Goal: Find specific page/section: Find specific page/section

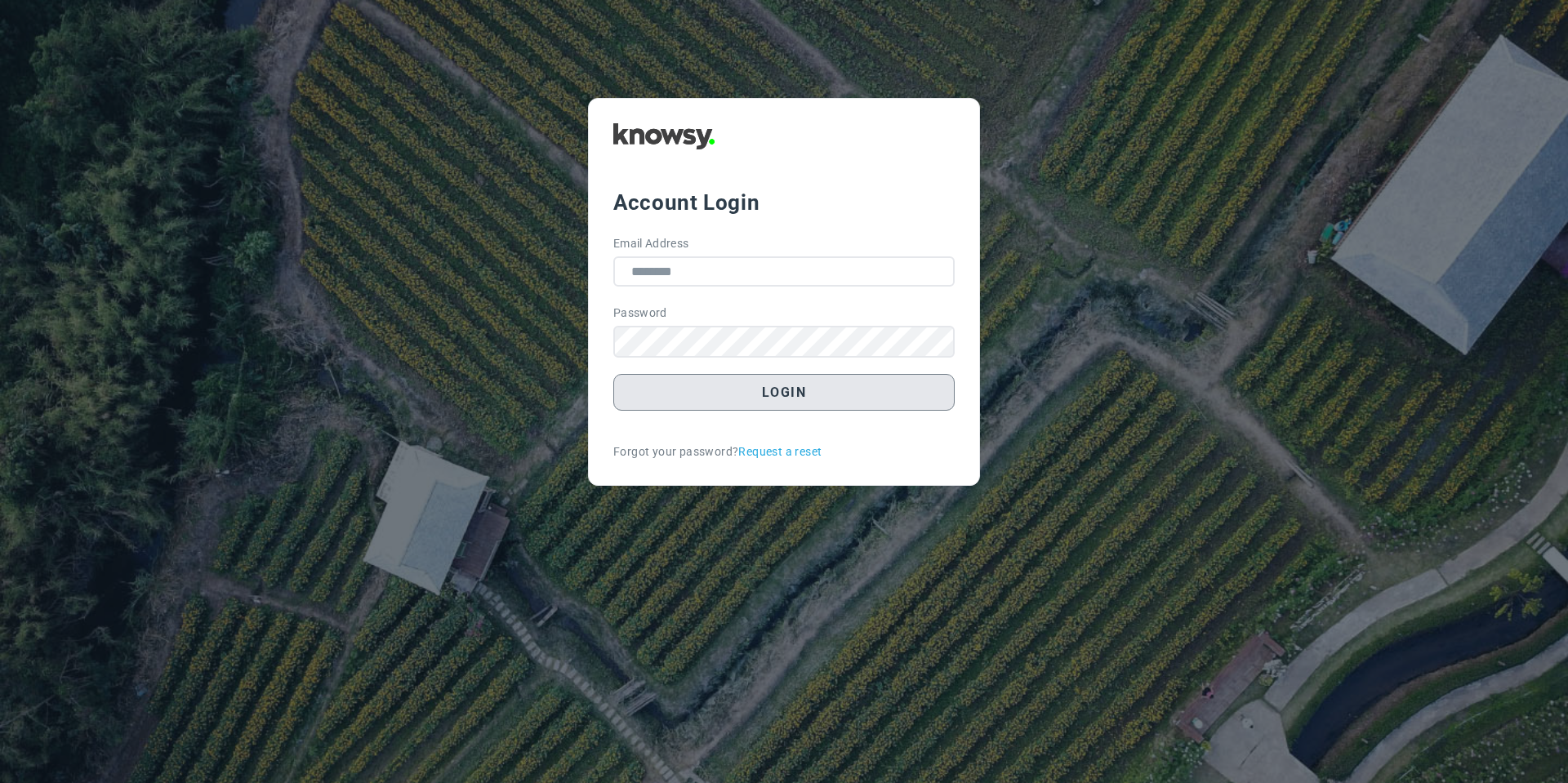
type input "**********"
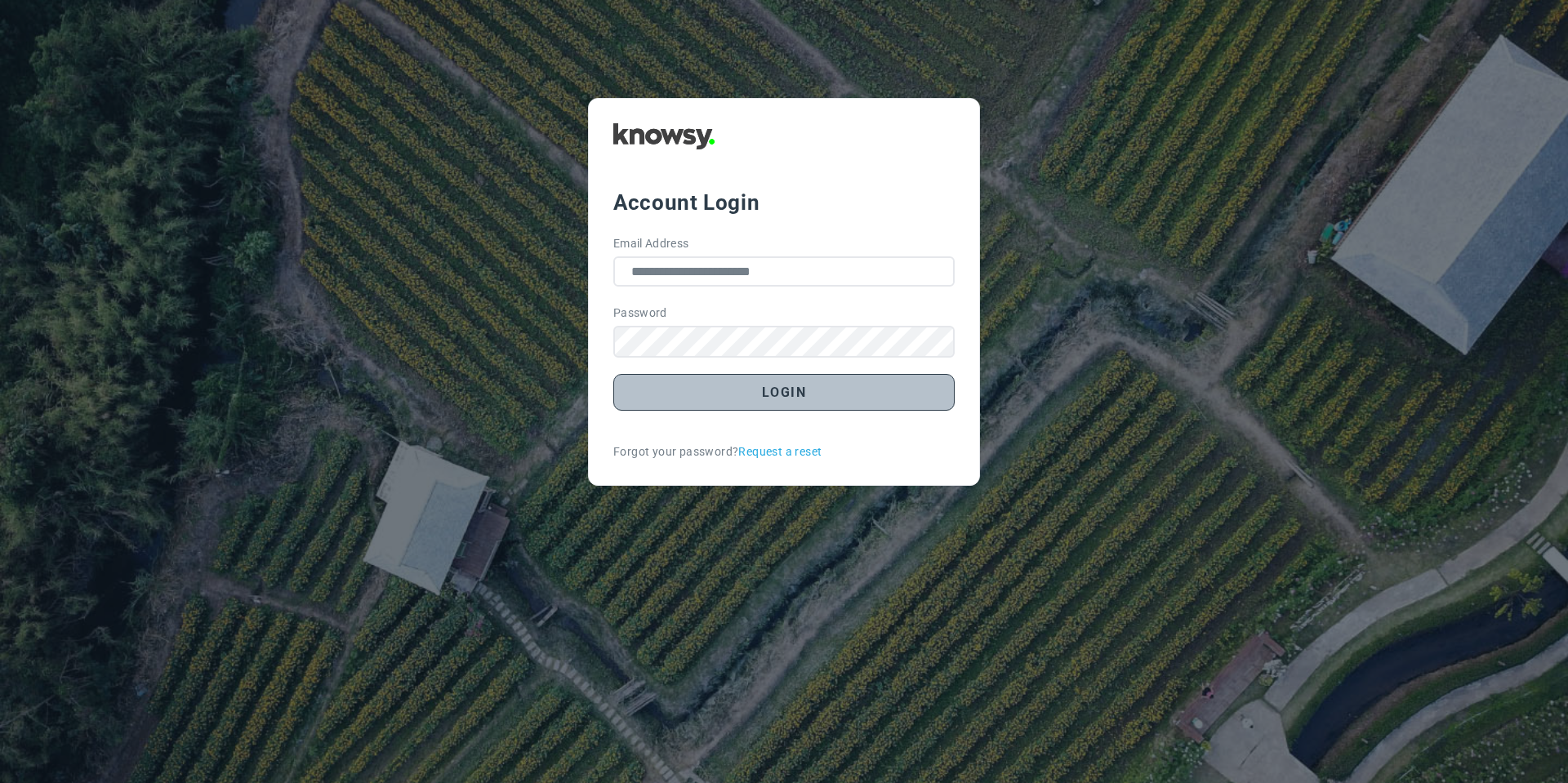
click at [706, 396] on button "Login" at bounding box center [784, 392] width 341 height 37
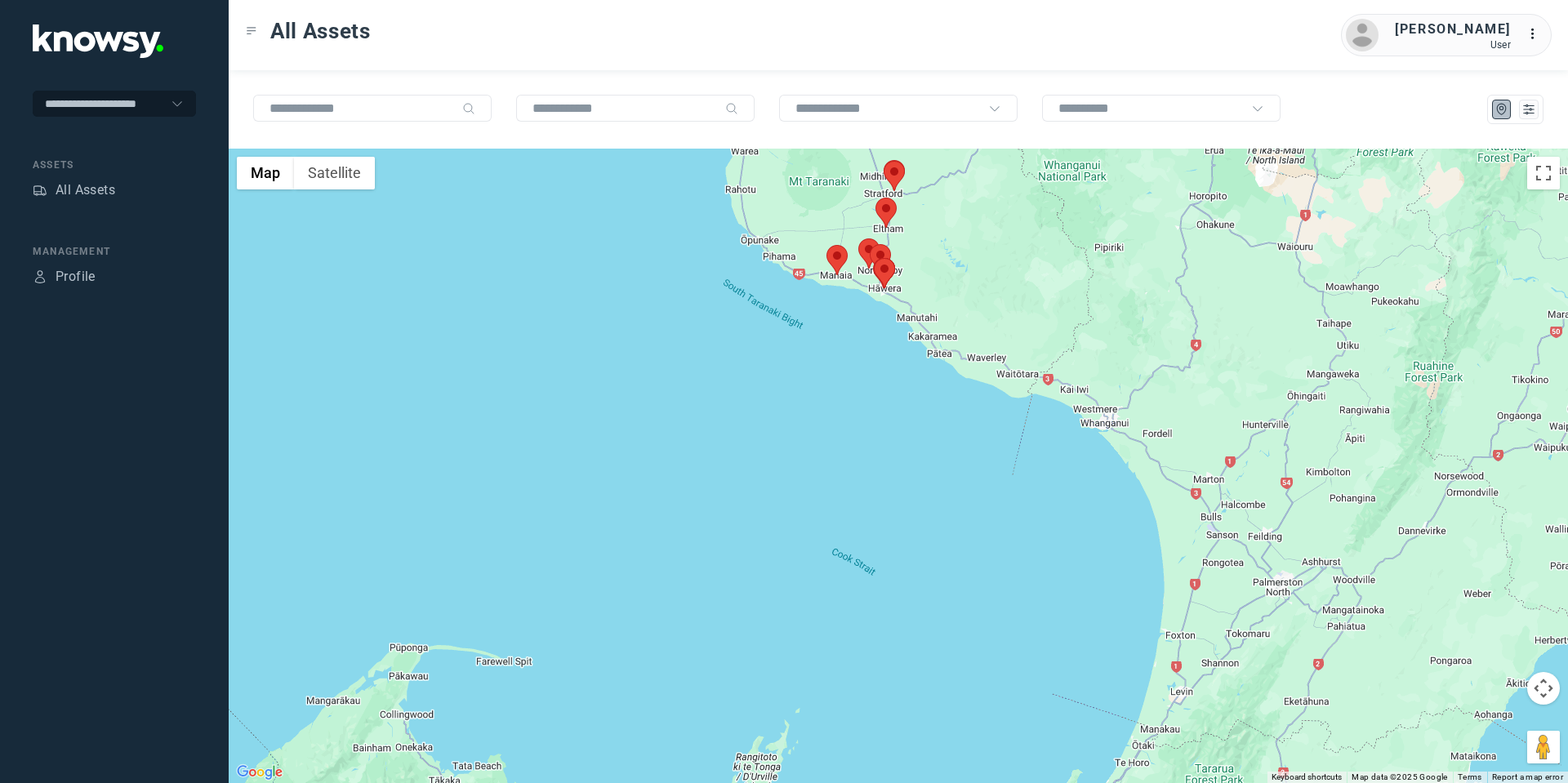
click at [826, 245] on area at bounding box center [826, 245] width 0 height 0
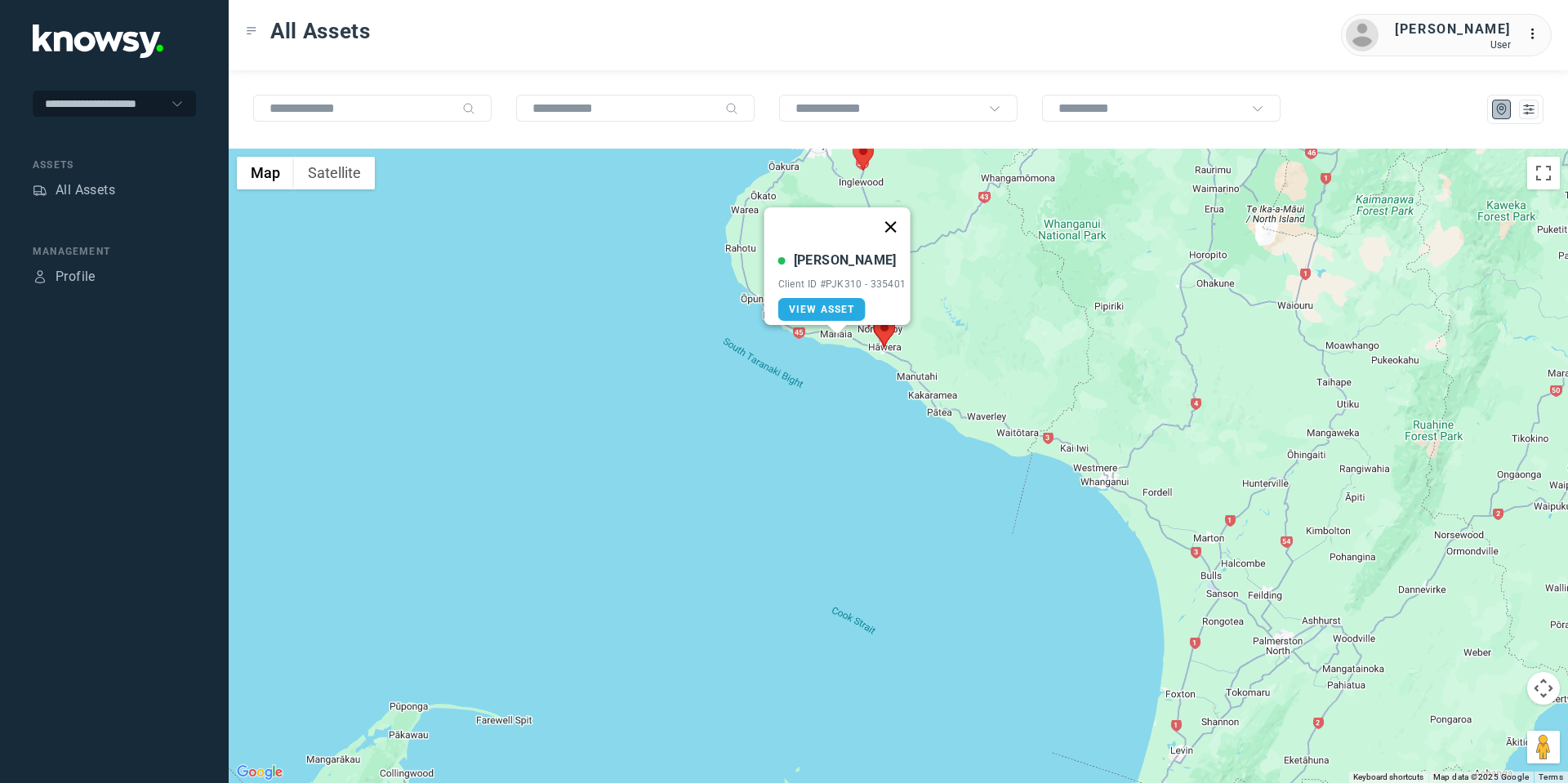
click at [892, 224] on button "Close" at bounding box center [890, 227] width 39 height 39
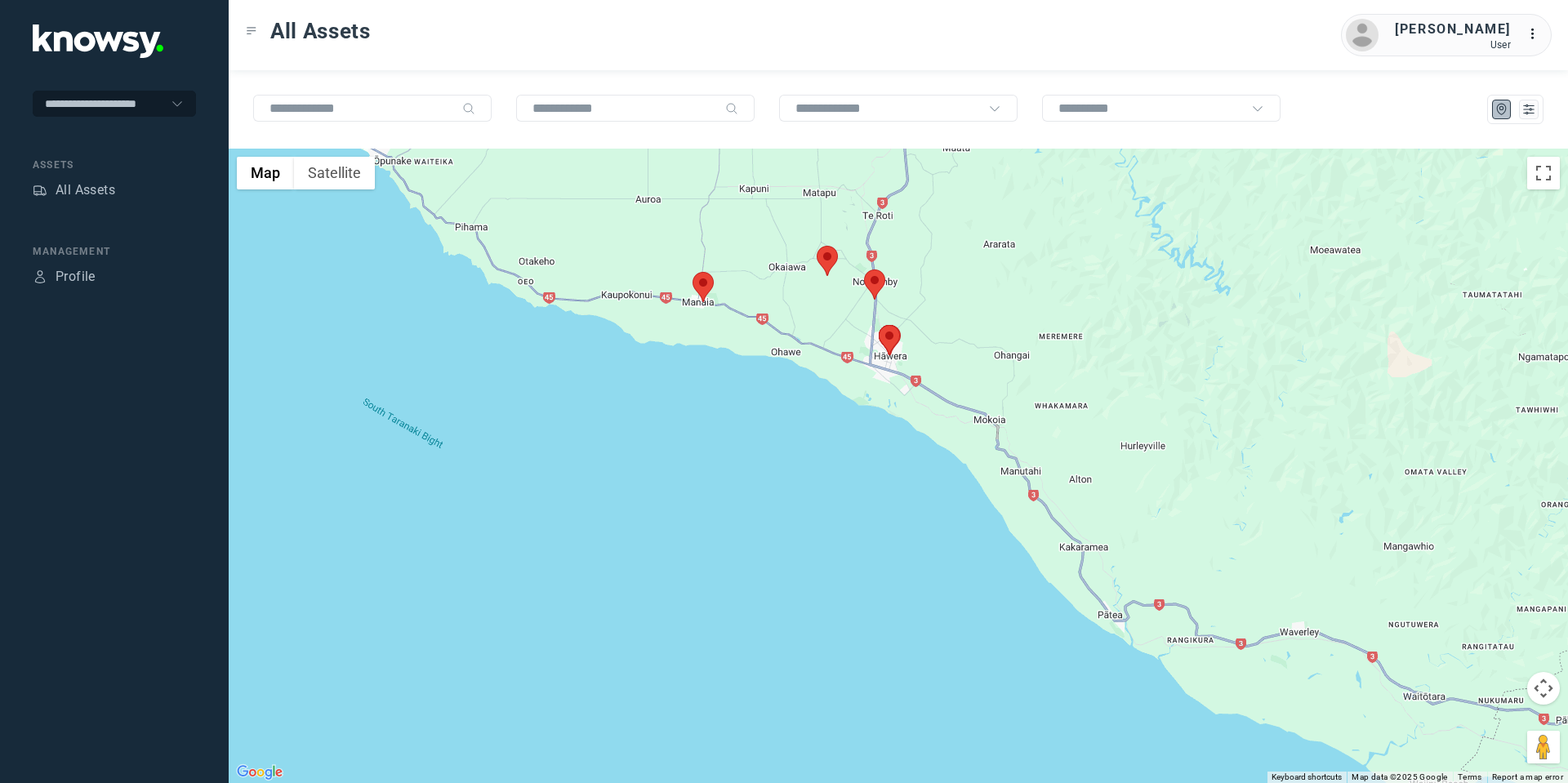
click at [817, 245] on area at bounding box center [817, 245] width 0 height 0
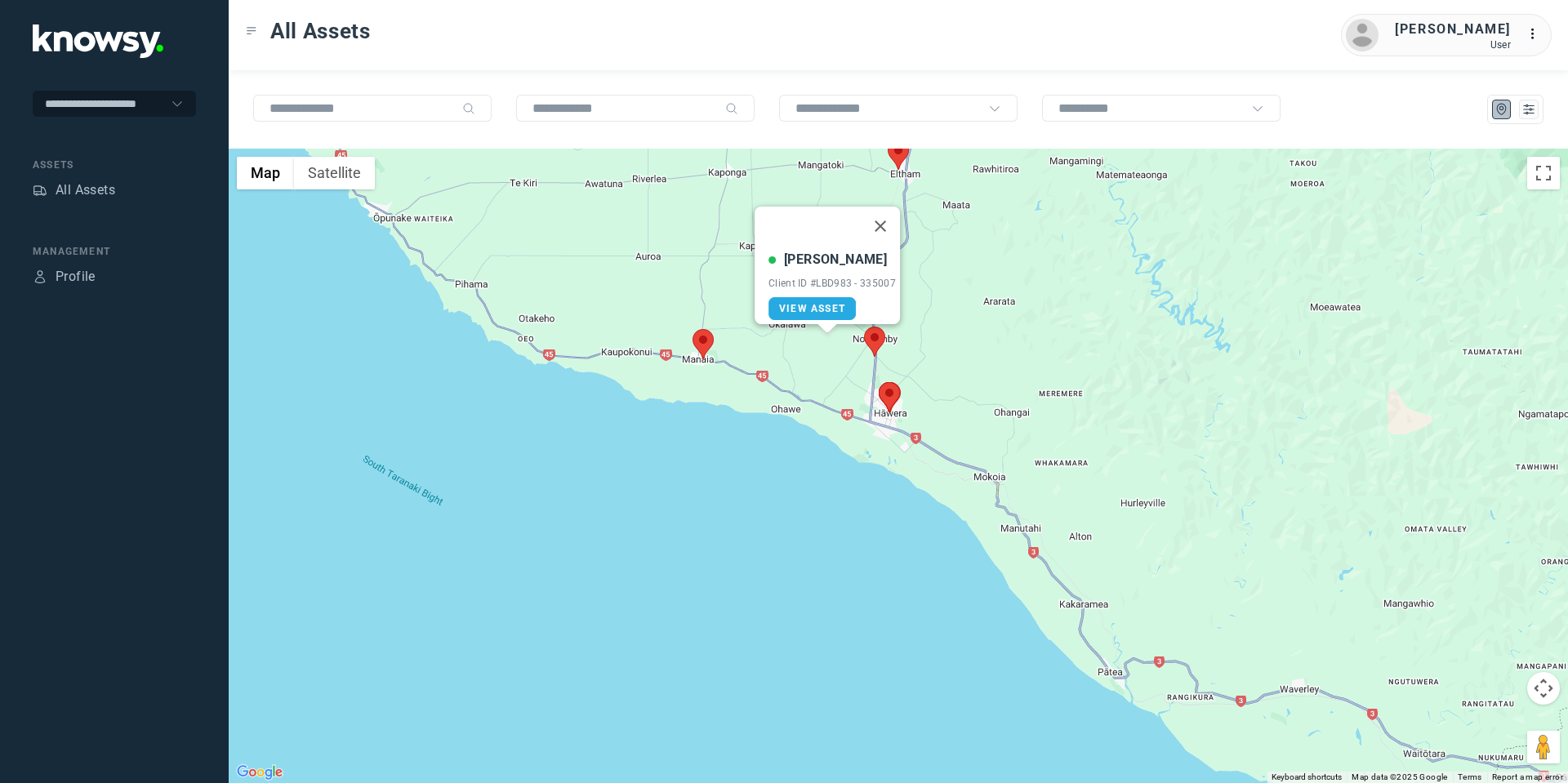
click at [864, 327] on area at bounding box center [864, 327] width 0 height 0
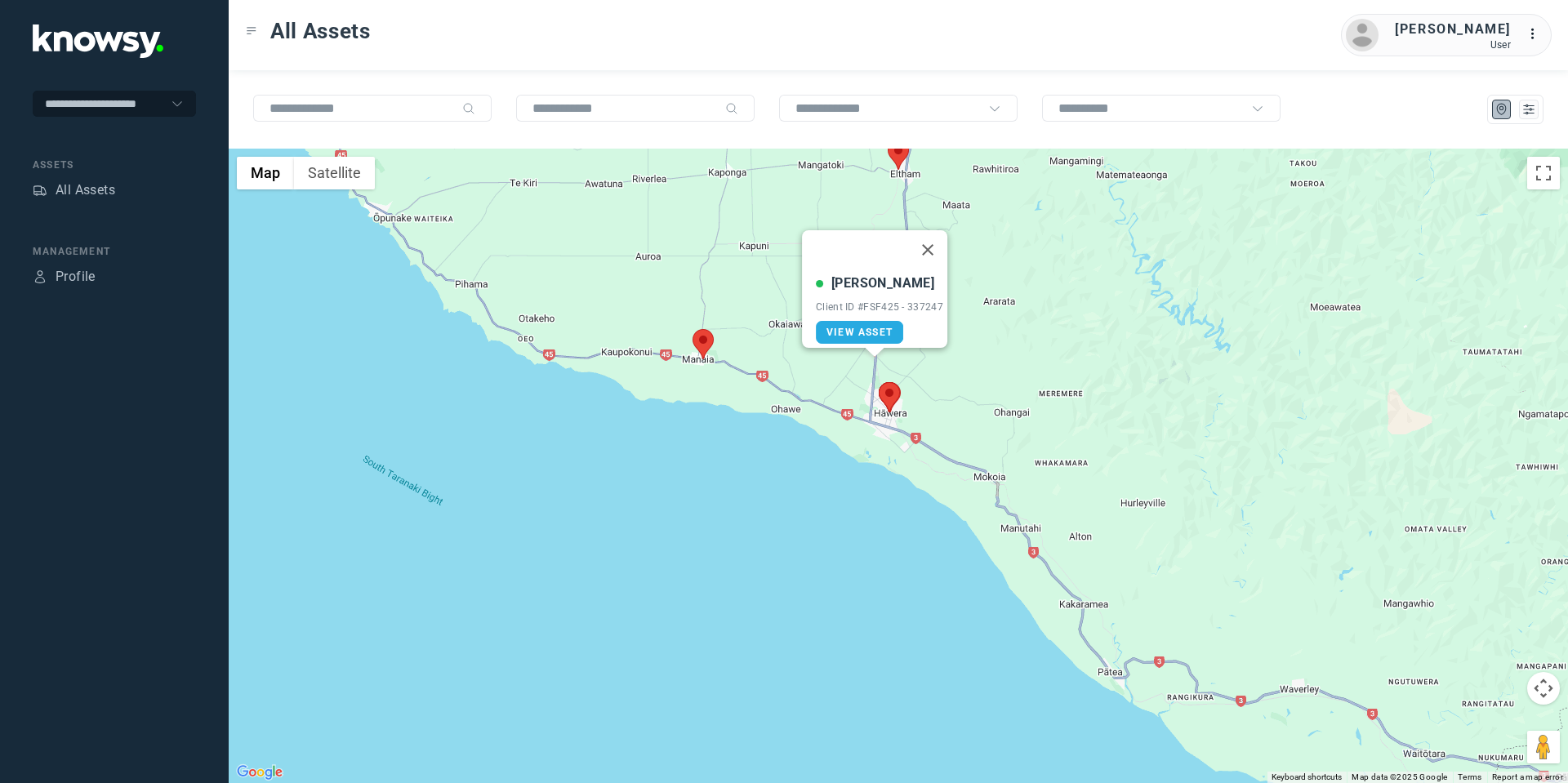
click at [879, 382] on area at bounding box center [879, 382] width 0 height 0
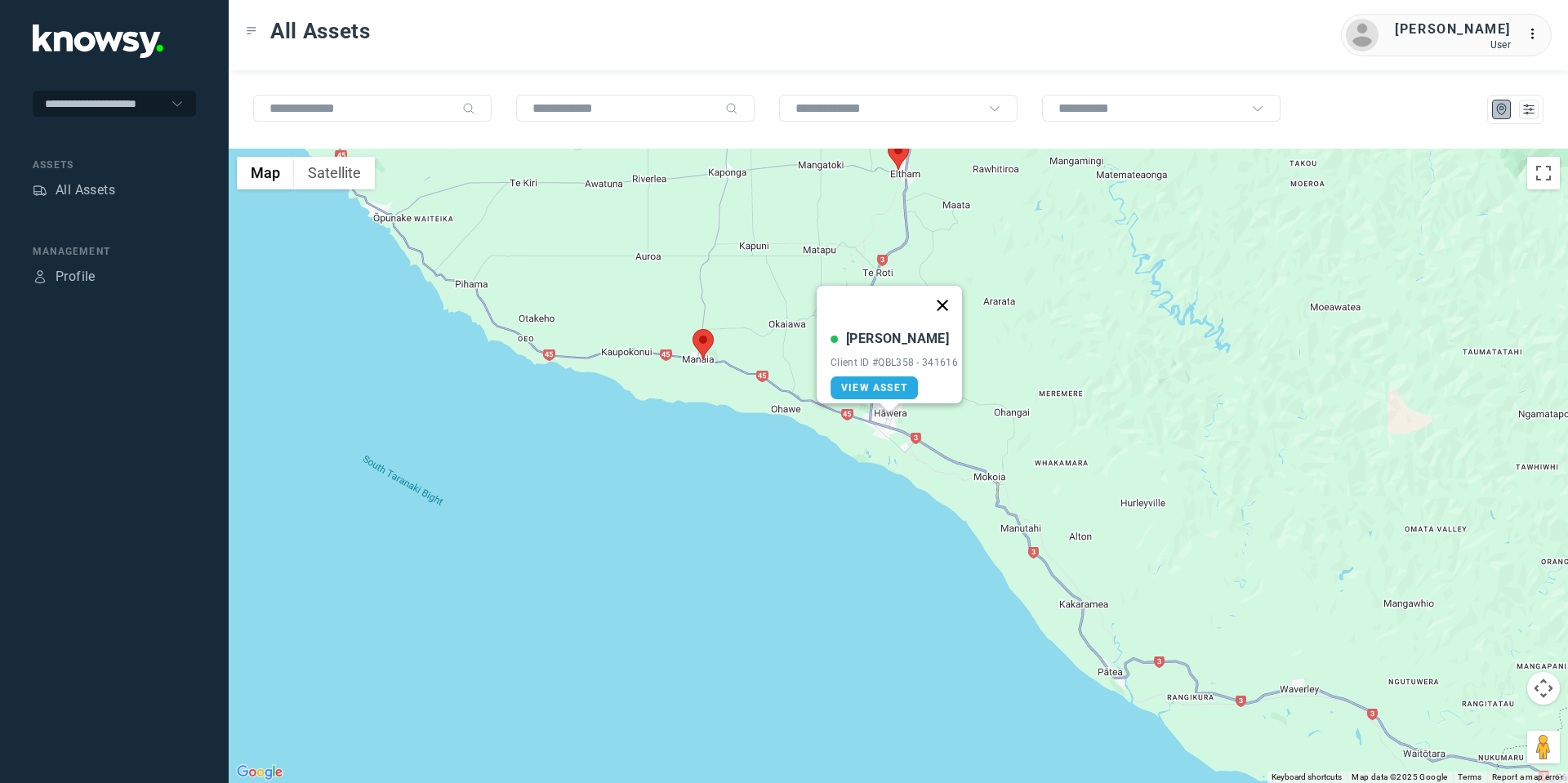
click at [947, 290] on button "Close" at bounding box center [942, 305] width 39 height 39
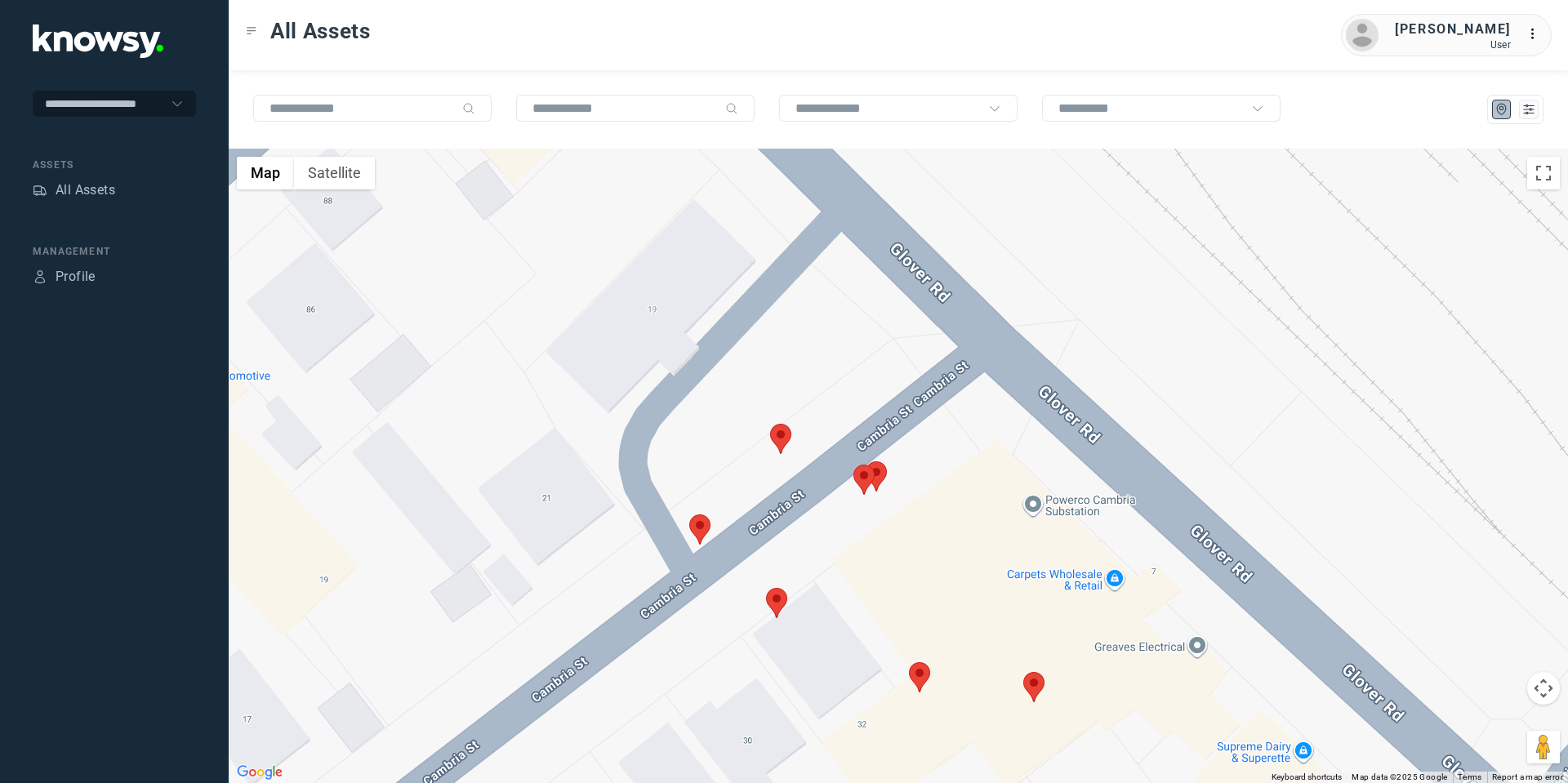
click at [1023, 672] on area at bounding box center [1023, 672] width 0 height 0
click at [909, 662] on area at bounding box center [909, 662] width 0 height 0
click at [766, 588] on area at bounding box center [766, 588] width 0 height 0
click at [770, 423] on area at bounding box center [770, 423] width 0 height 0
click at [689, 514] on area at bounding box center [689, 514] width 0 height 0
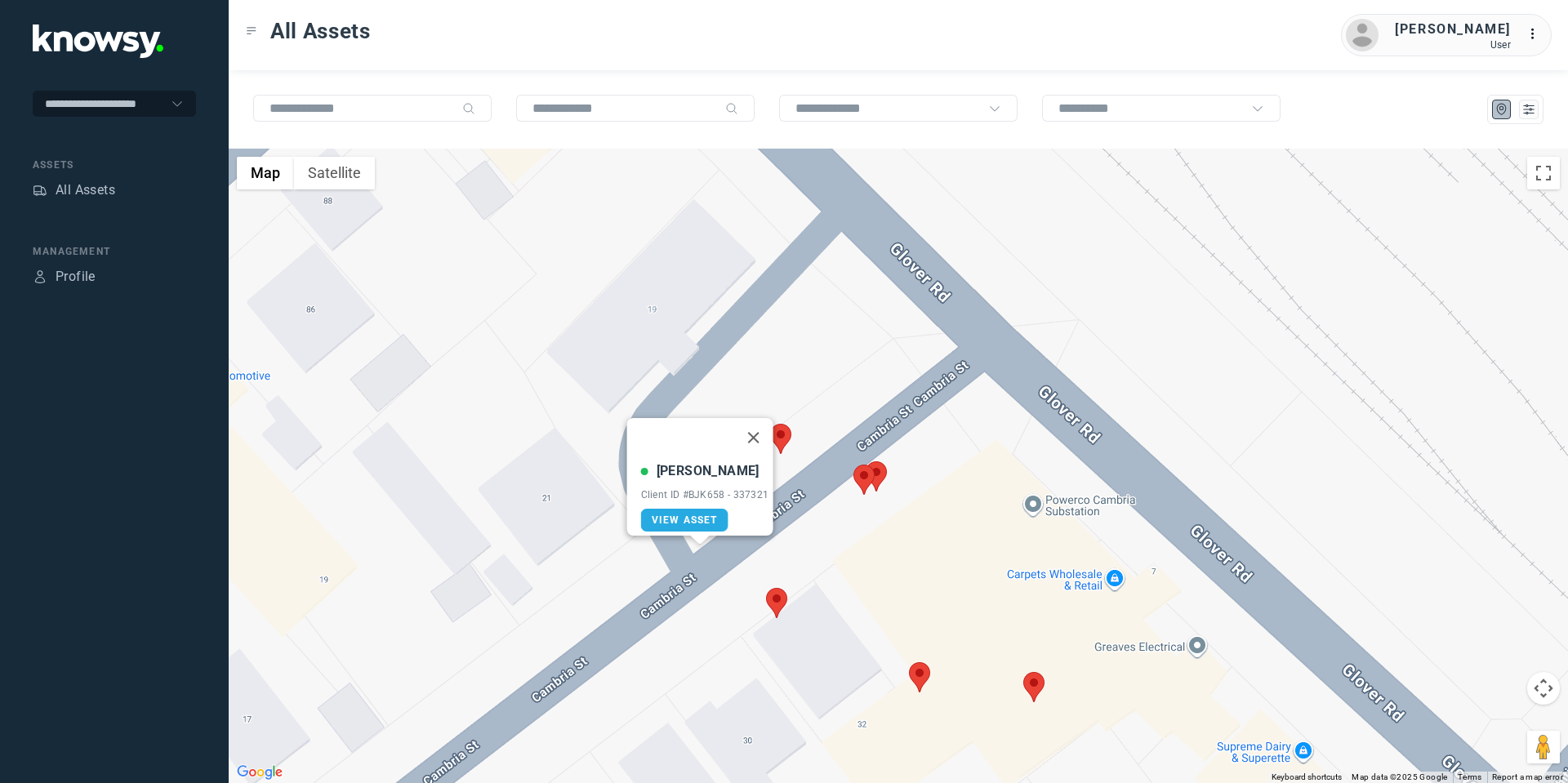
click at [853, 465] on area at bounding box center [853, 465] width 0 height 0
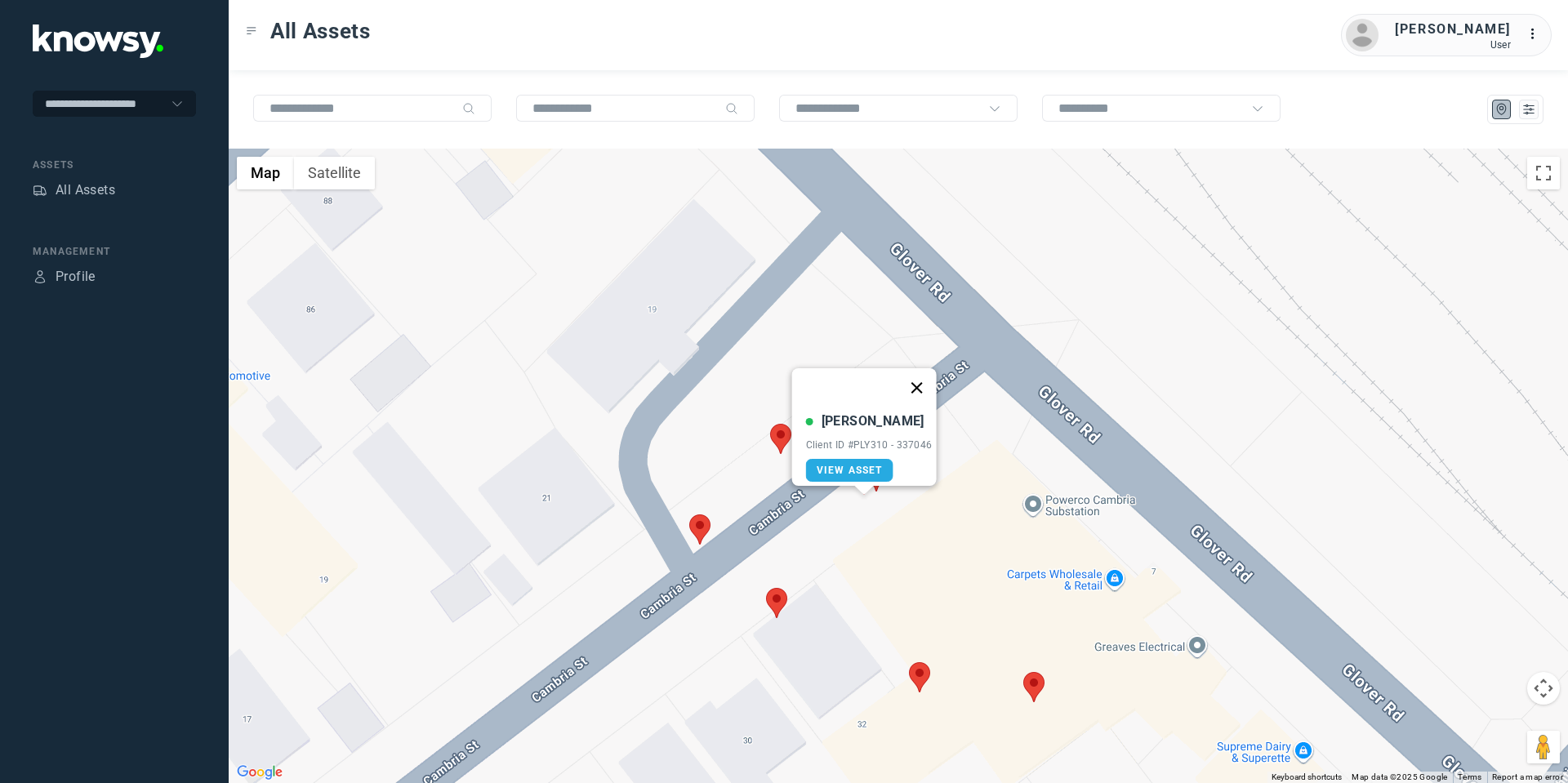
click at [918, 373] on button "Close" at bounding box center [916, 388] width 39 height 39
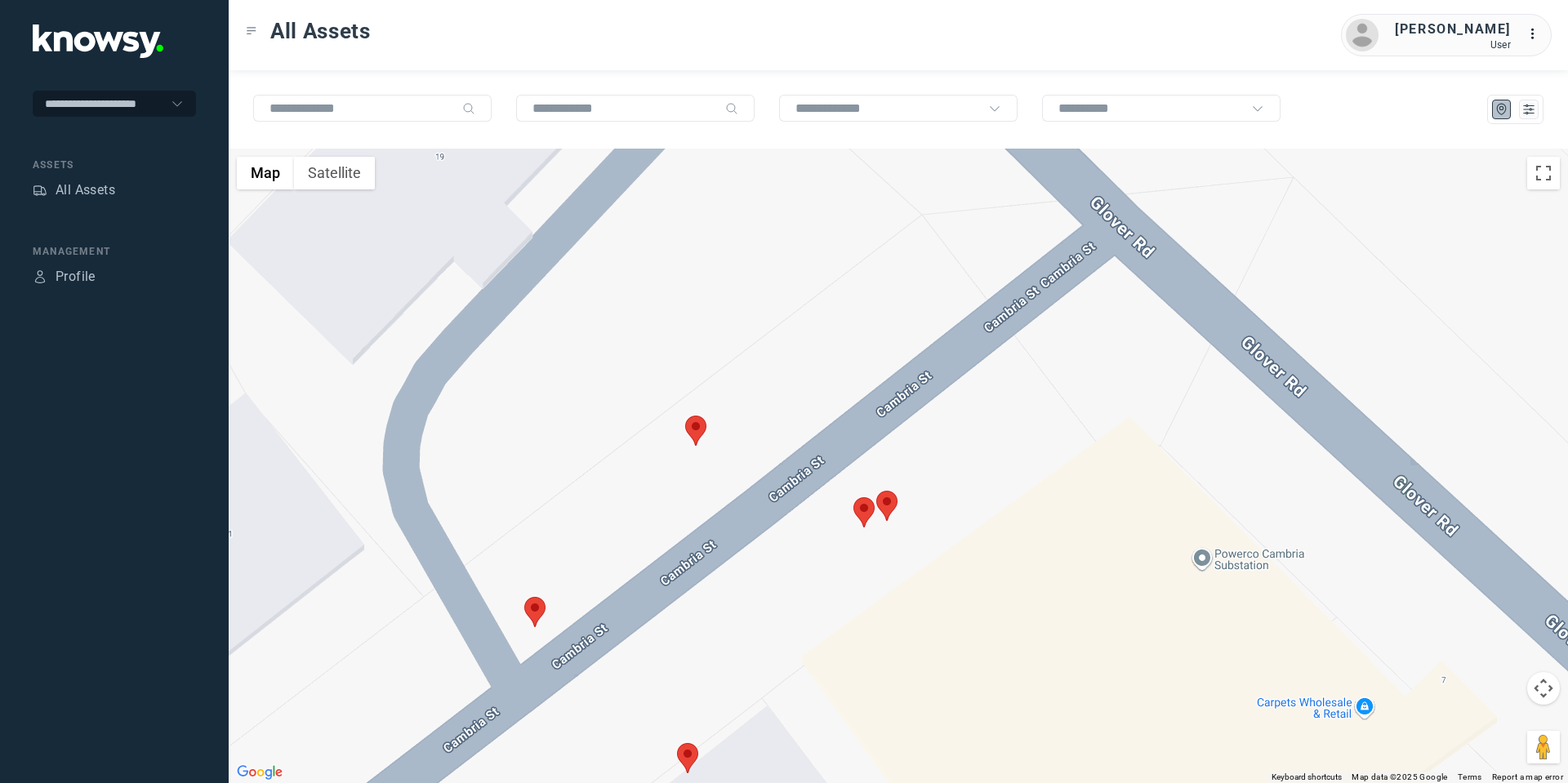
click at [876, 491] on area at bounding box center [876, 491] width 0 height 0
click at [948, 401] on button "Close" at bounding box center [942, 414] width 39 height 39
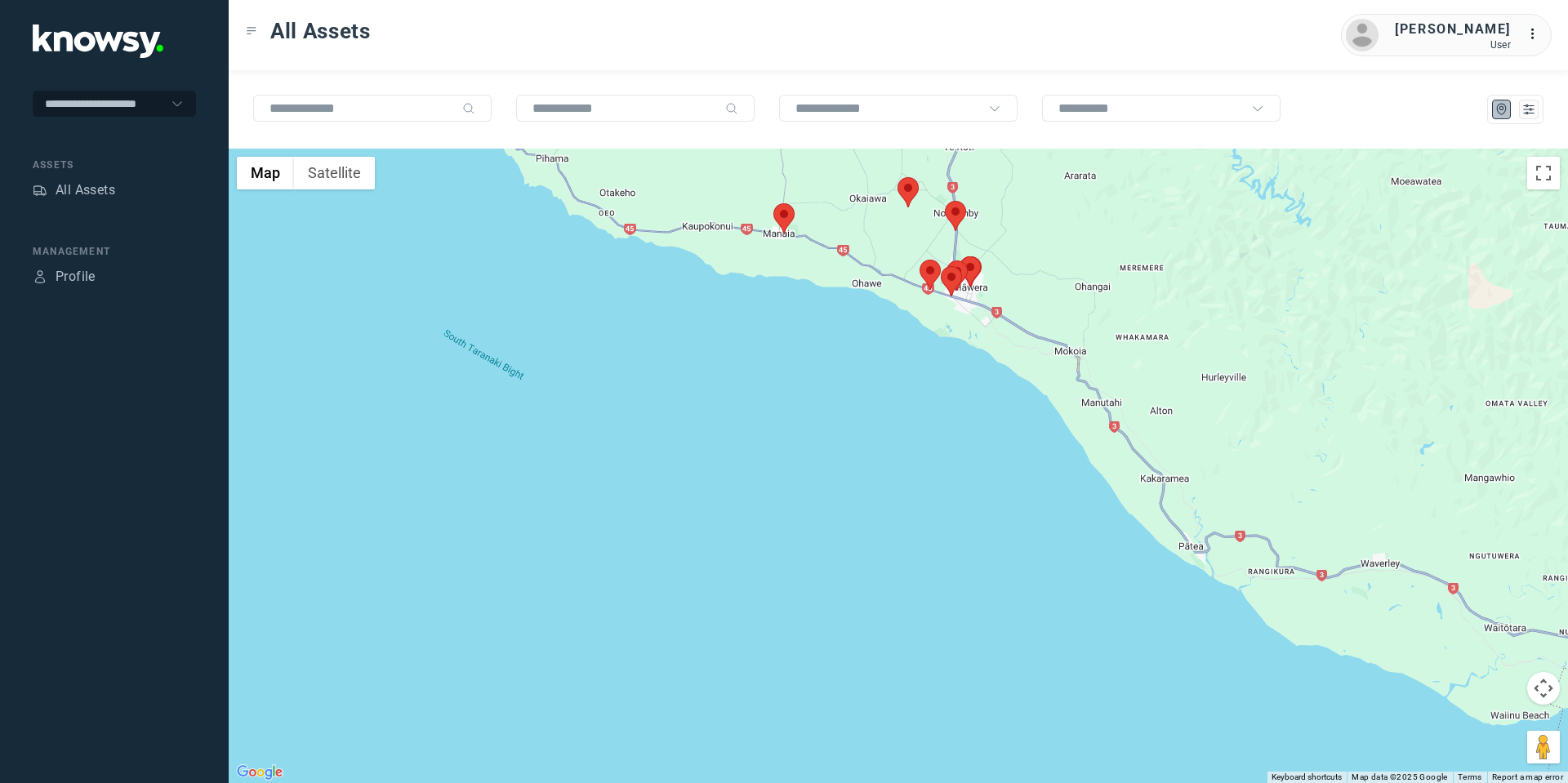
click at [920, 259] on area at bounding box center [920, 259] width 0 height 0
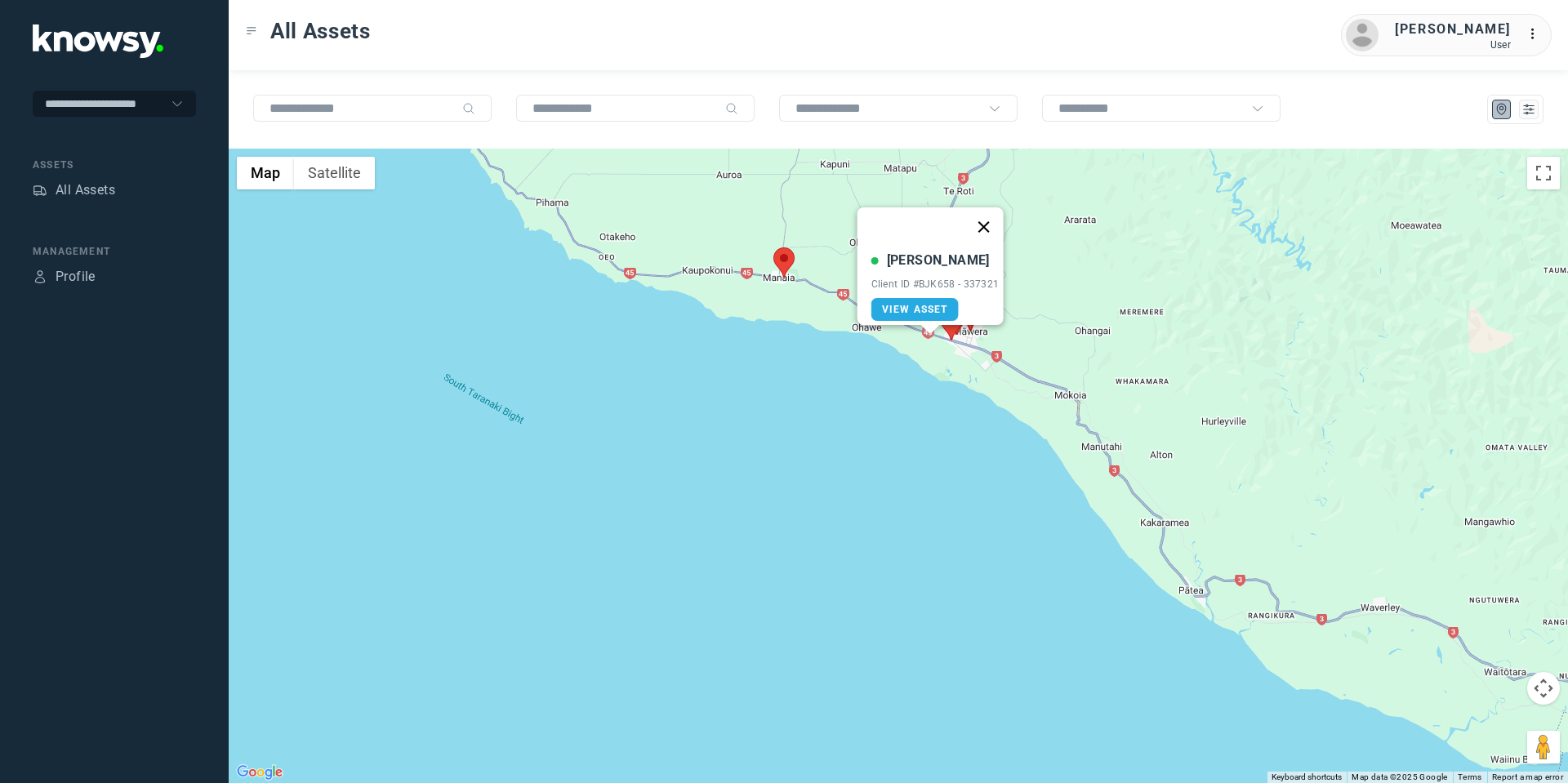
click at [990, 217] on button "Close" at bounding box center [984, 227] width 39 height 39
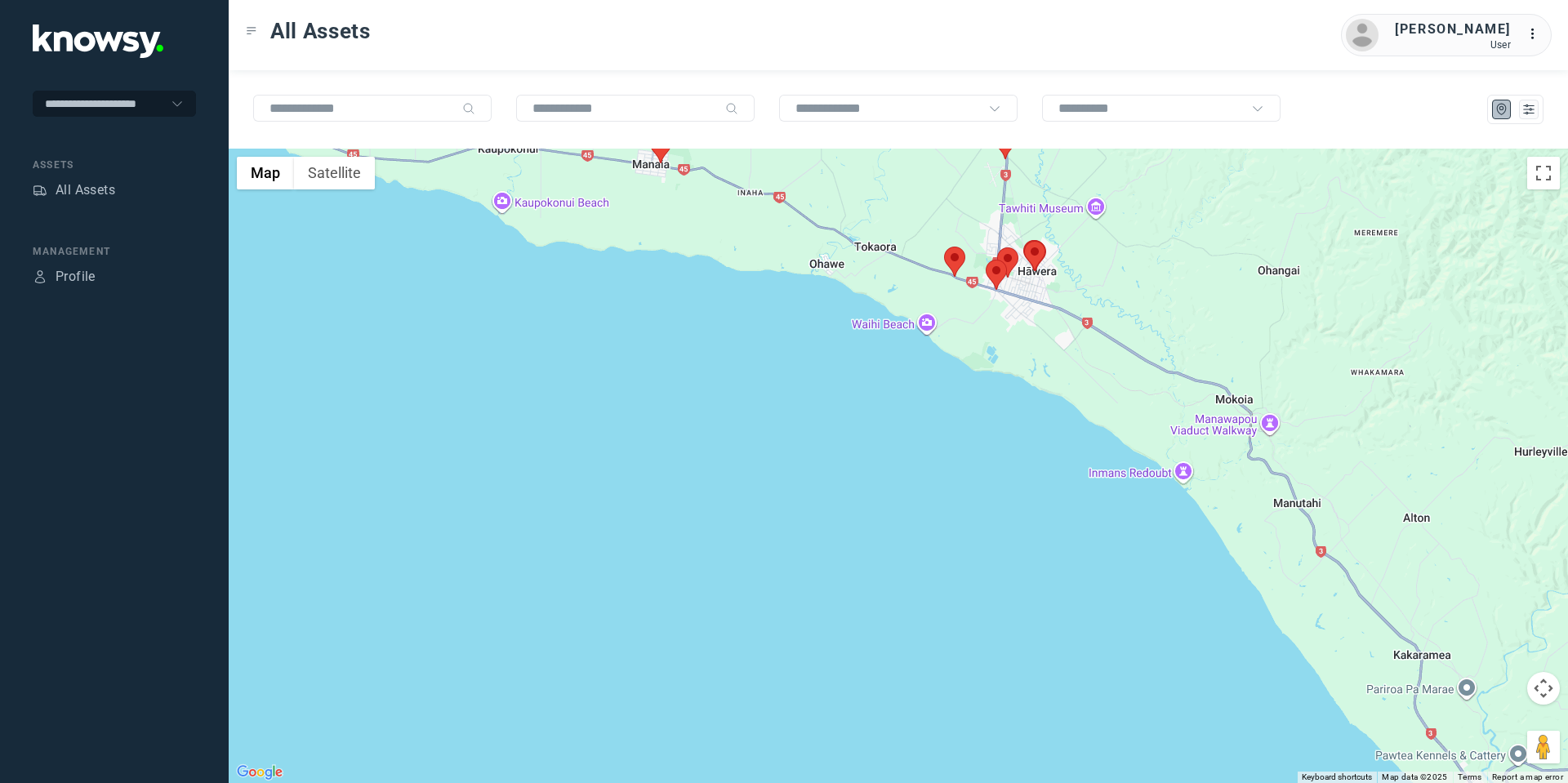
click at [985, 259] on area at bounding box center [985, 259] width 0 height 0
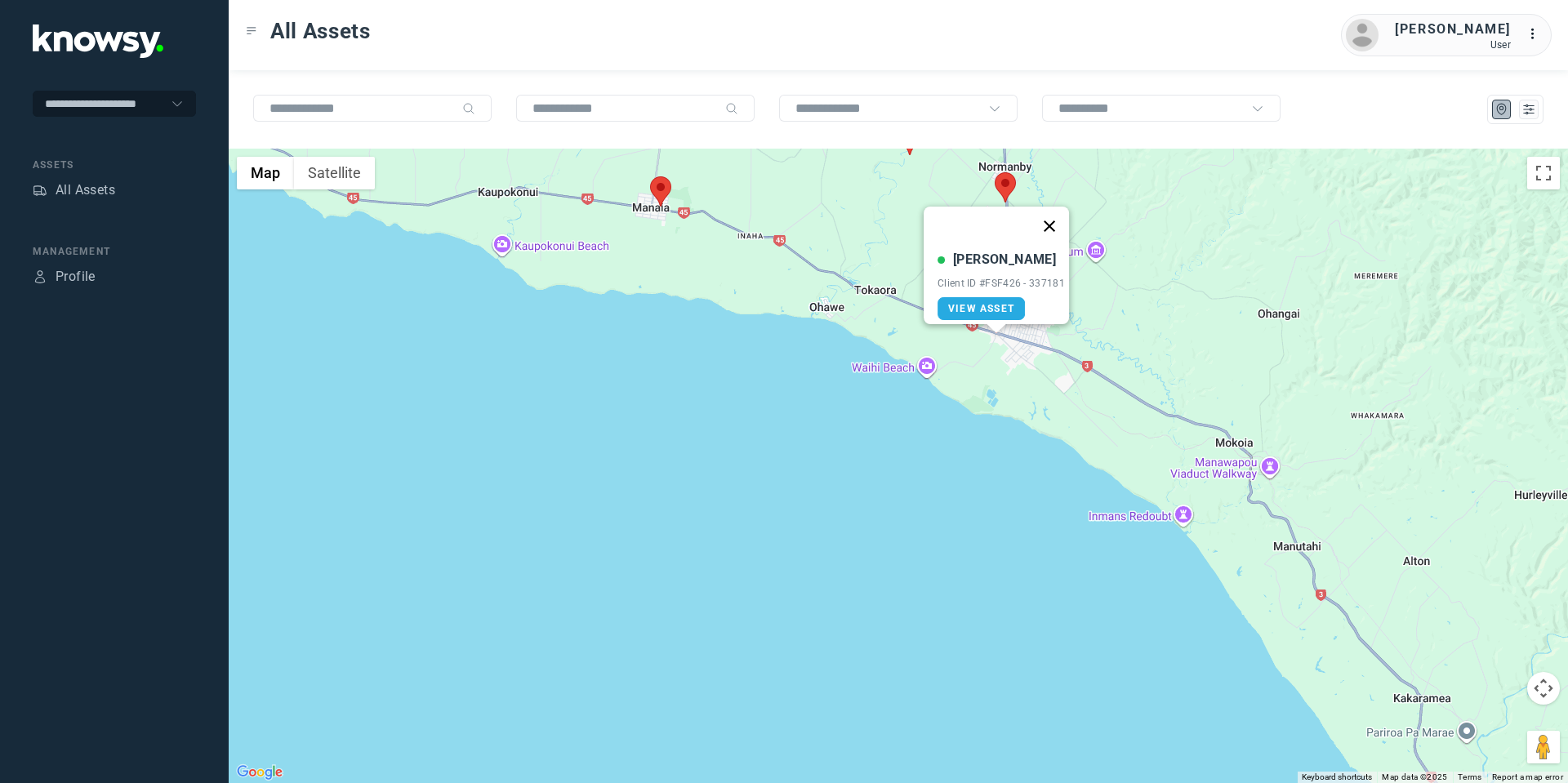
click at [1047, 211] on button "Close" at bounding box center [1049, 227] width 39 height 39
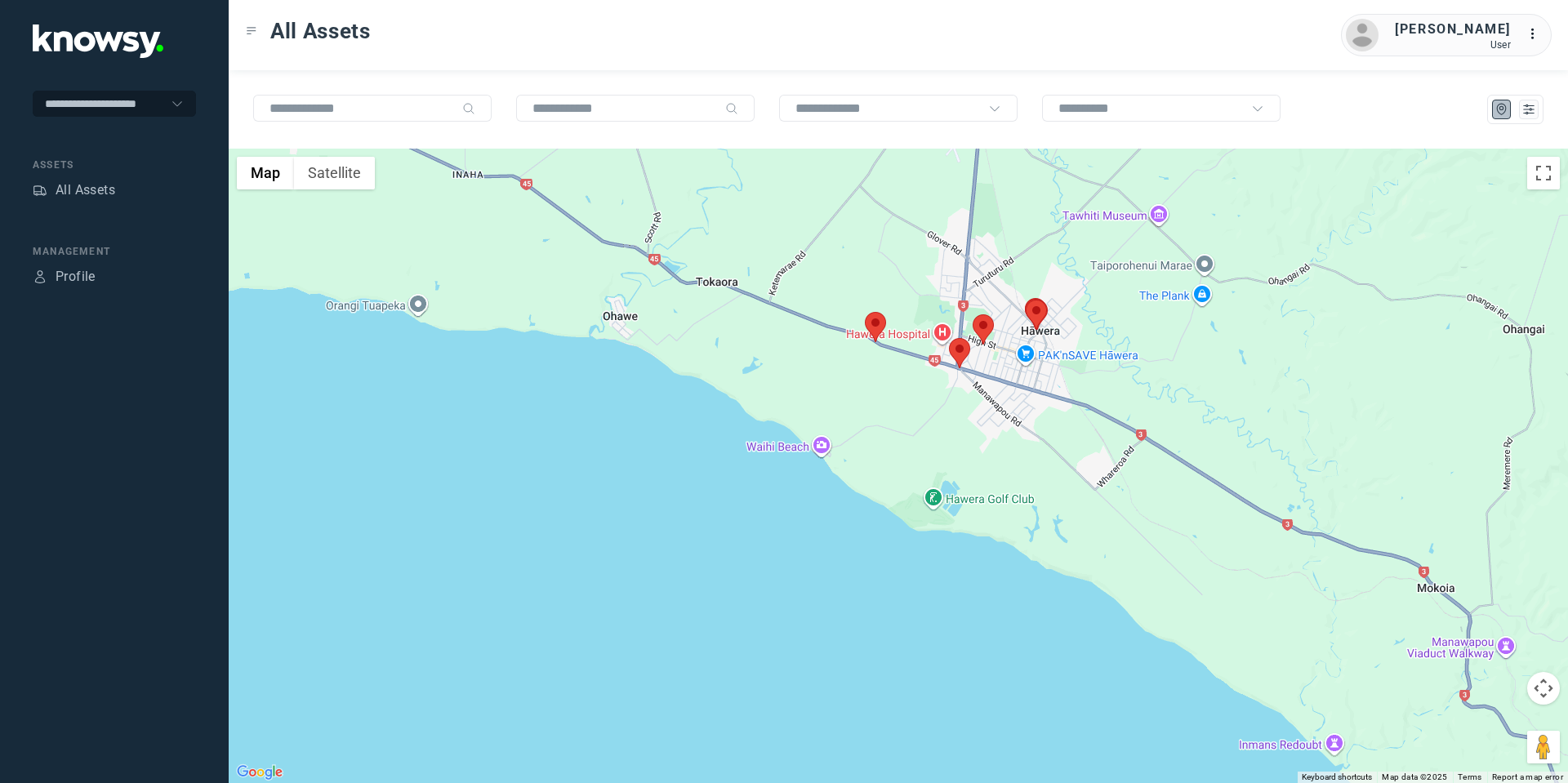
click at [972, 315] on area at bounding box center [972, 315] width 0 height 0
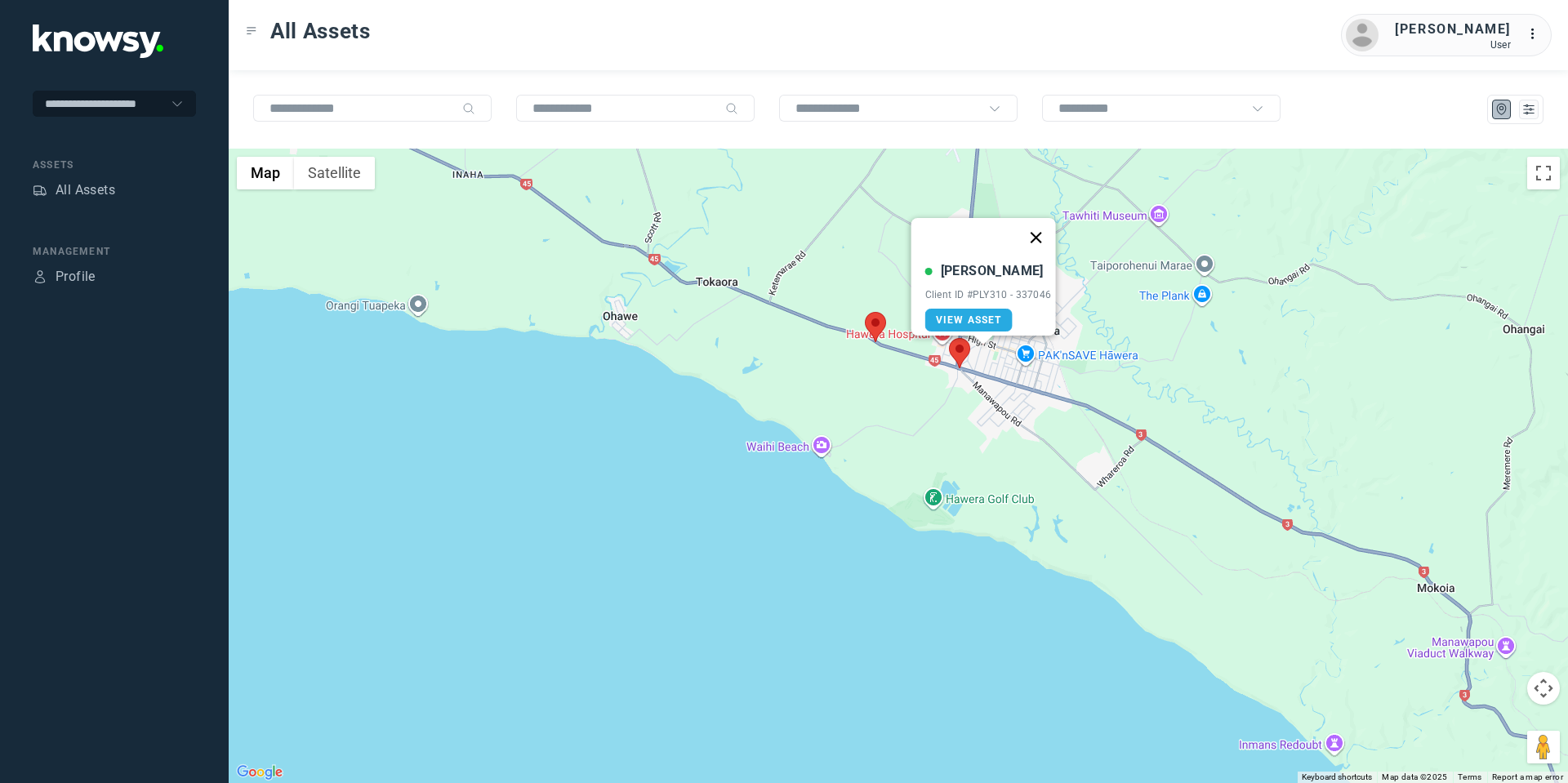
click at [1042, 231] on button "Close" at bounding box center [1035, 238] width 39 height 39
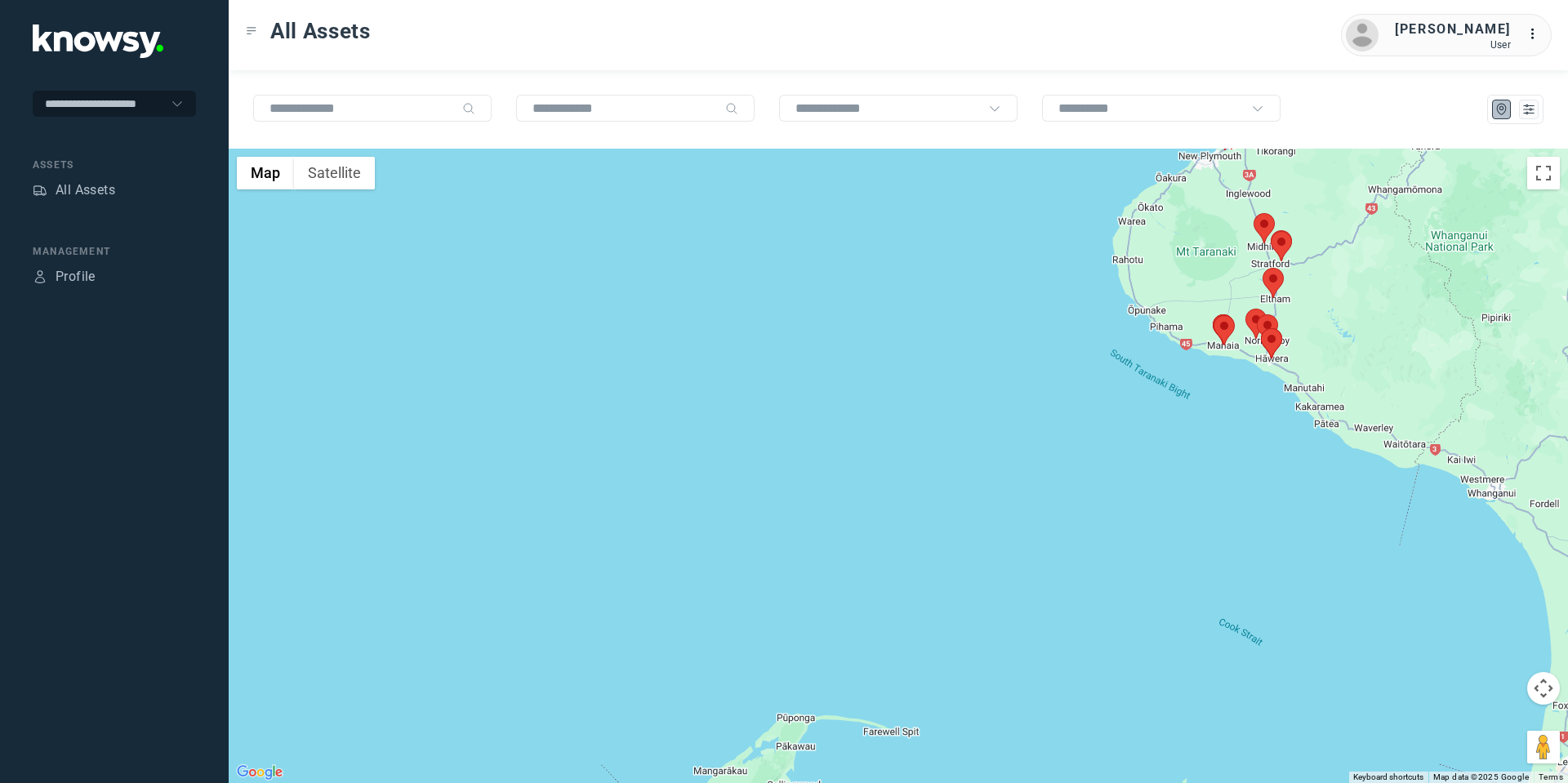
click at [1551, 685] on button "Map camera controls" at bounding box center [1543, 687] width 33 height 33
click at [1458, 643] on button "Move up" at bounding box center [1461, 647] width 33 height 33
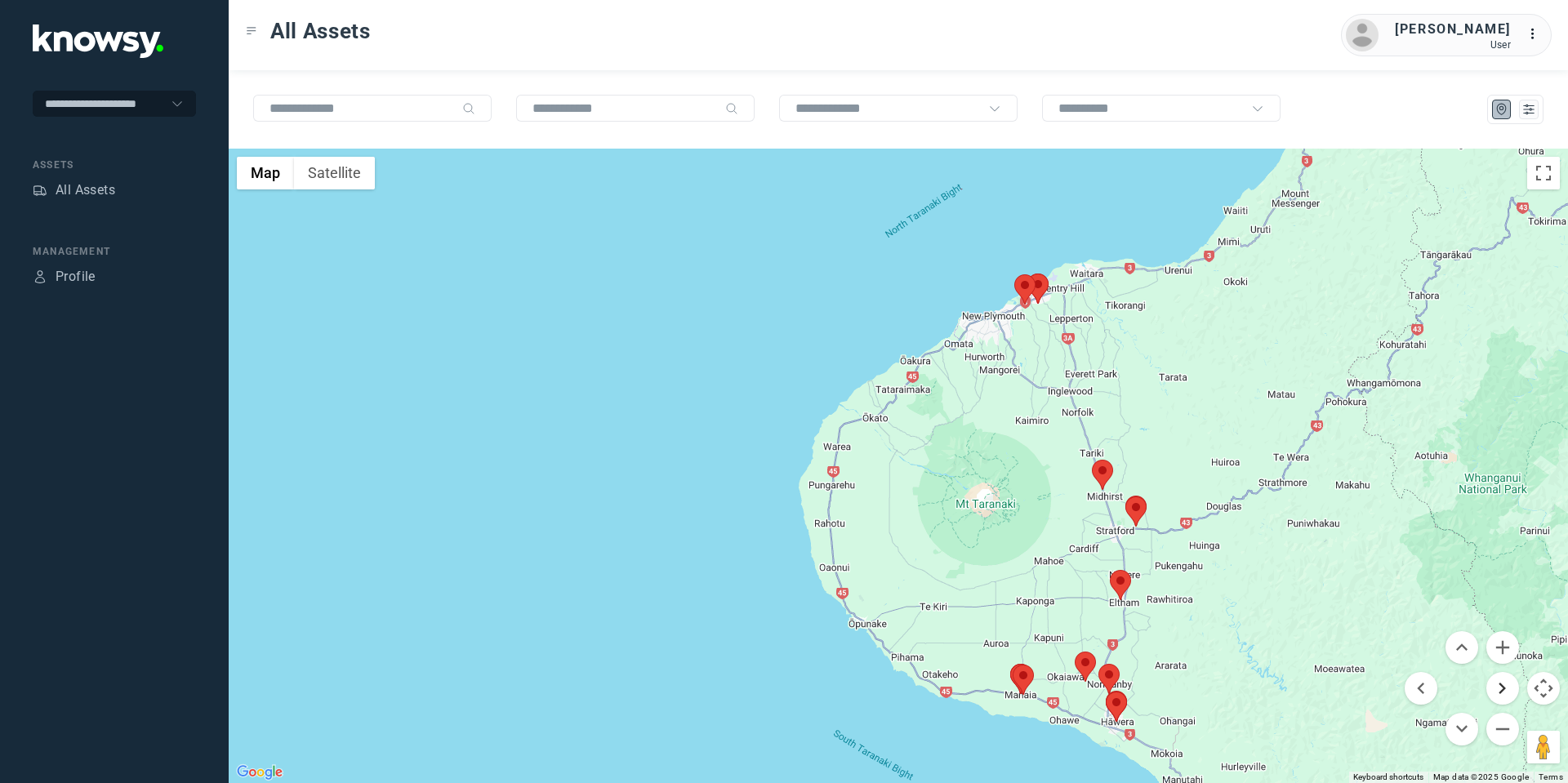
click at [1511, 683] on button "Move right" at bounding box center [1501, 687] width 33 height 33
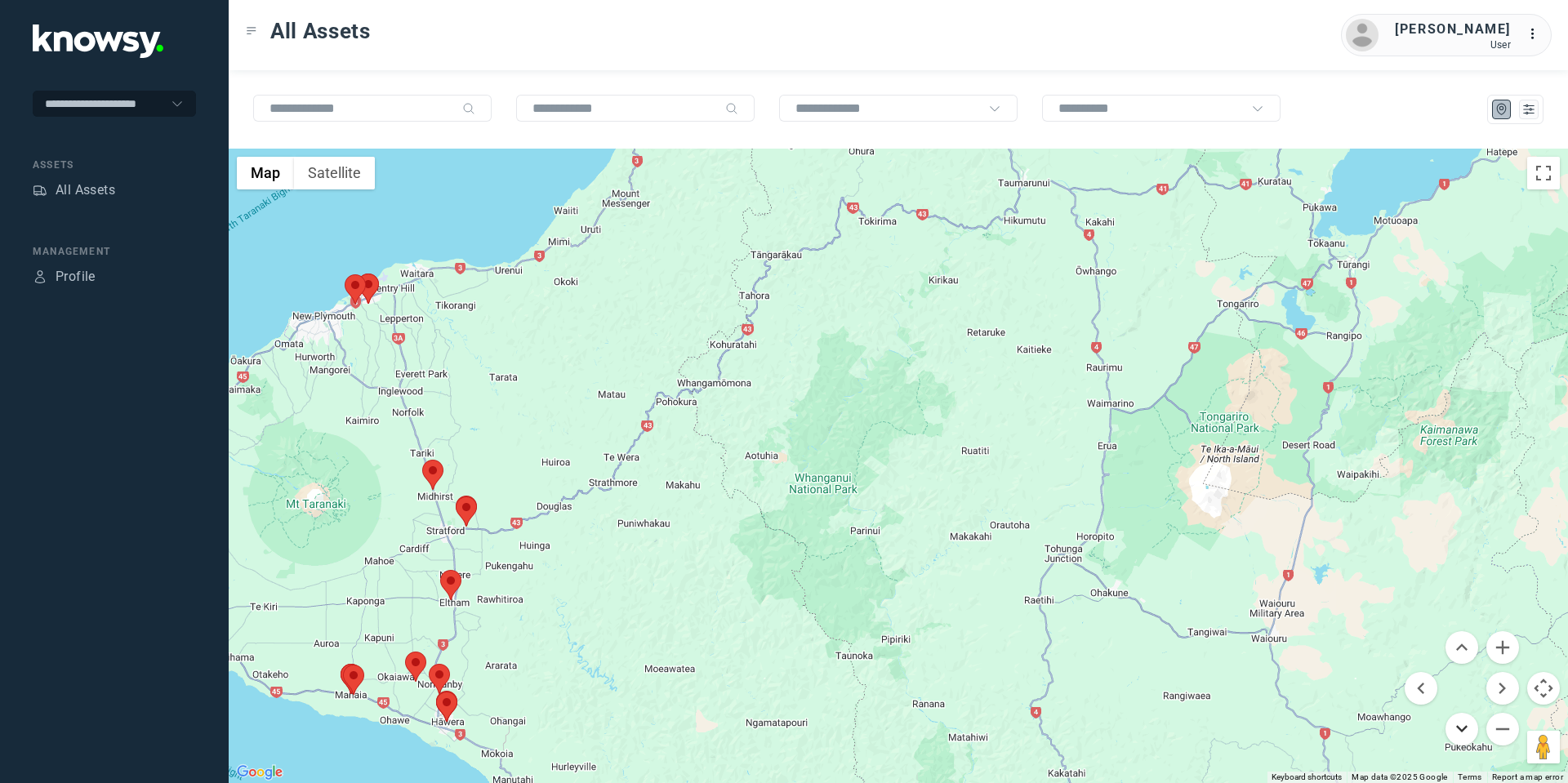
click at [1450, 728] on button "Move down" at bounding box center [1461, 729] width 33 height 33
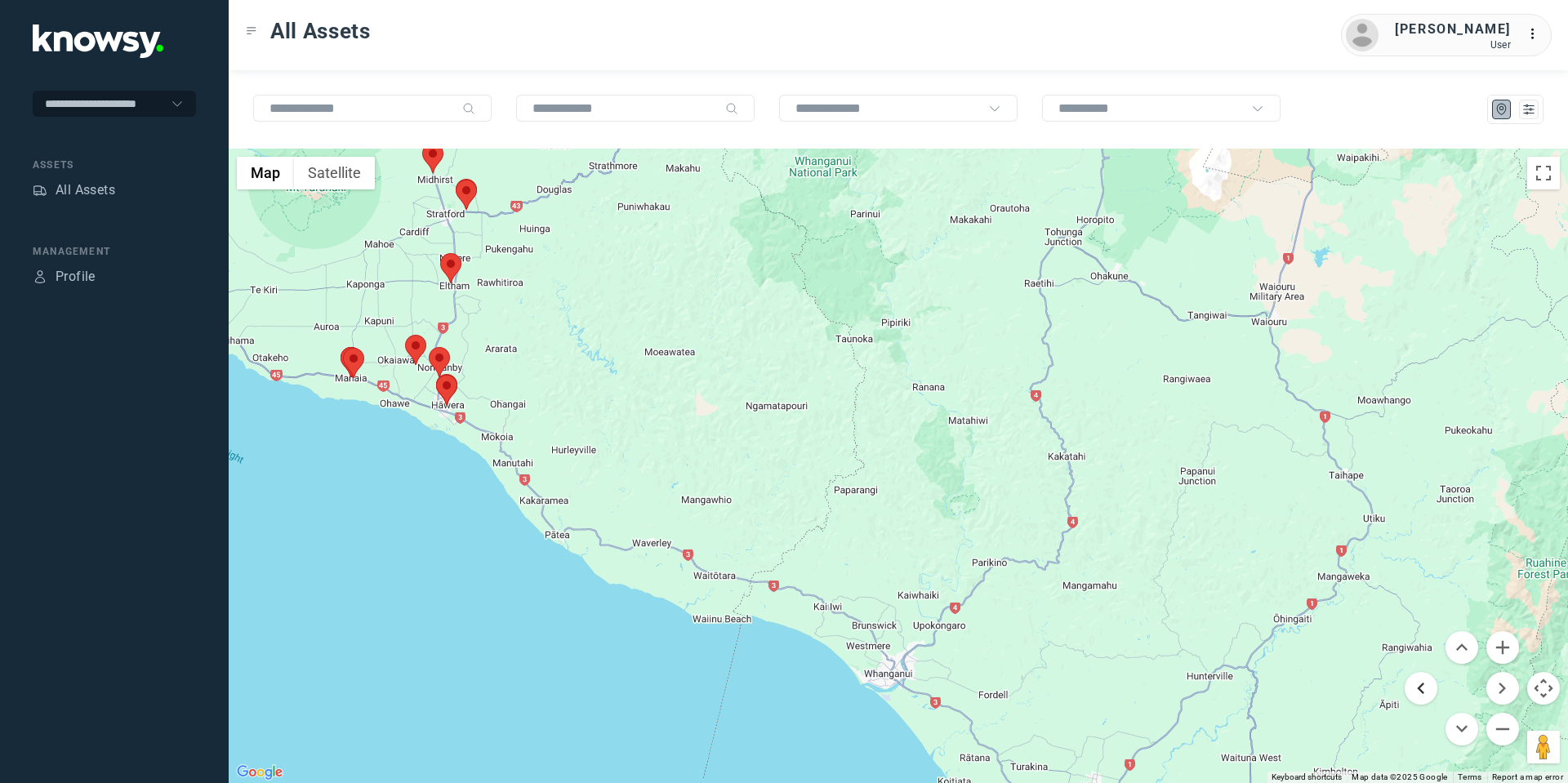
click at [1431, 678] on button "Move left" at bounding box center [1420, 687] width 33 height 33
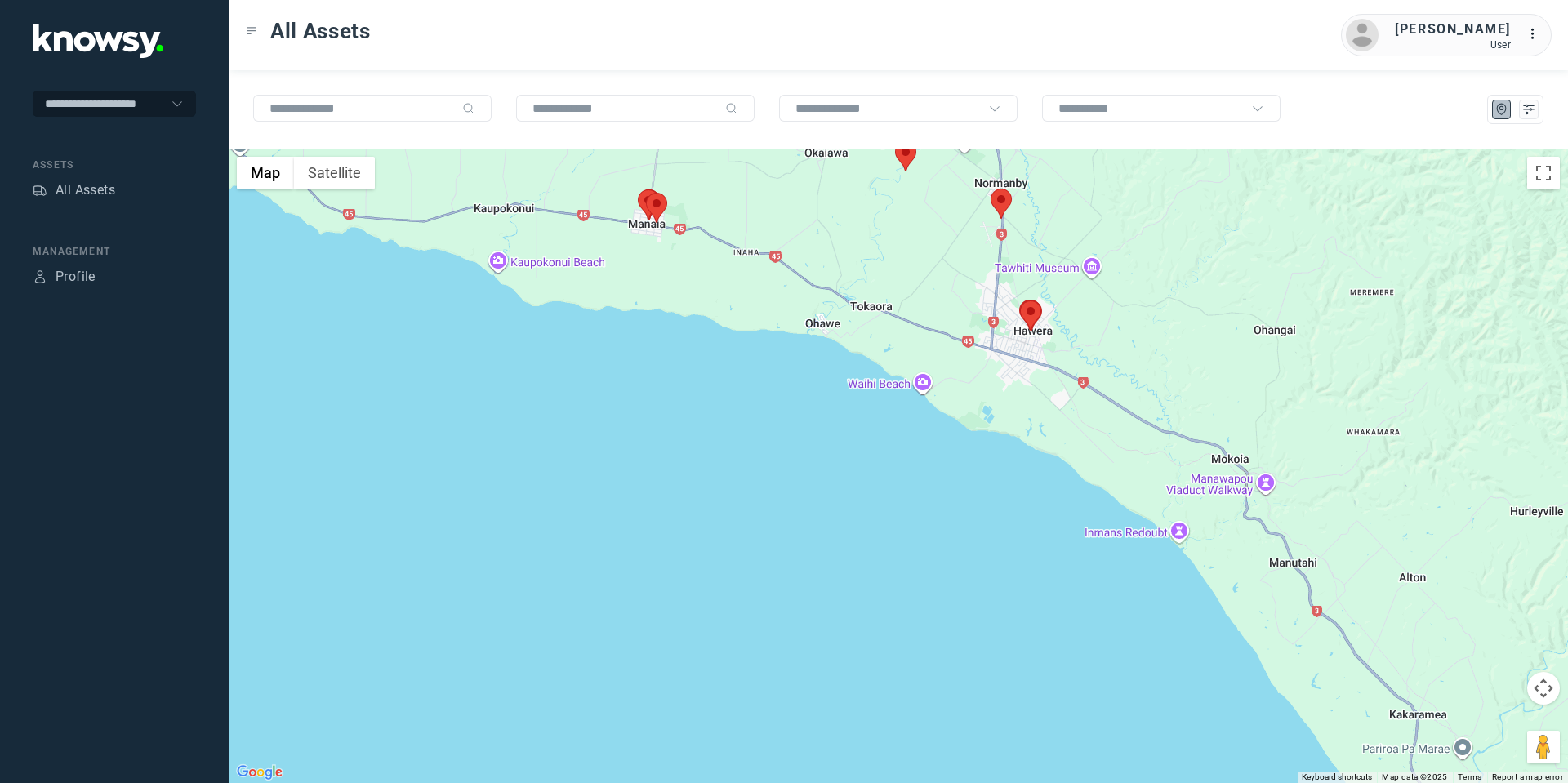
click at [646, 193] on area at bounding box center [646, 193] width 0 height 0
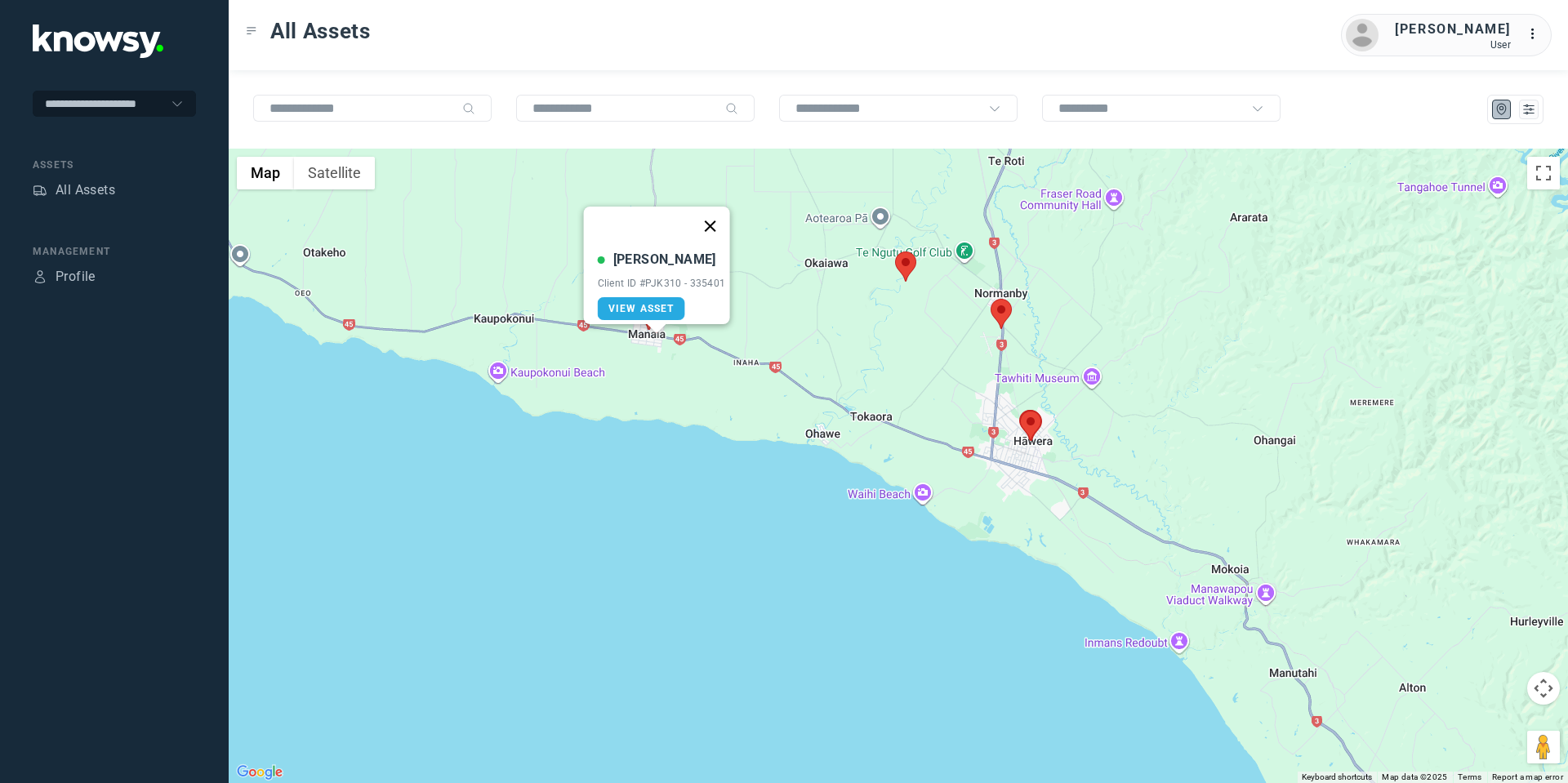
click at [714, 214] on button "Close" at bounding box center [710, 227] width 39 height 39
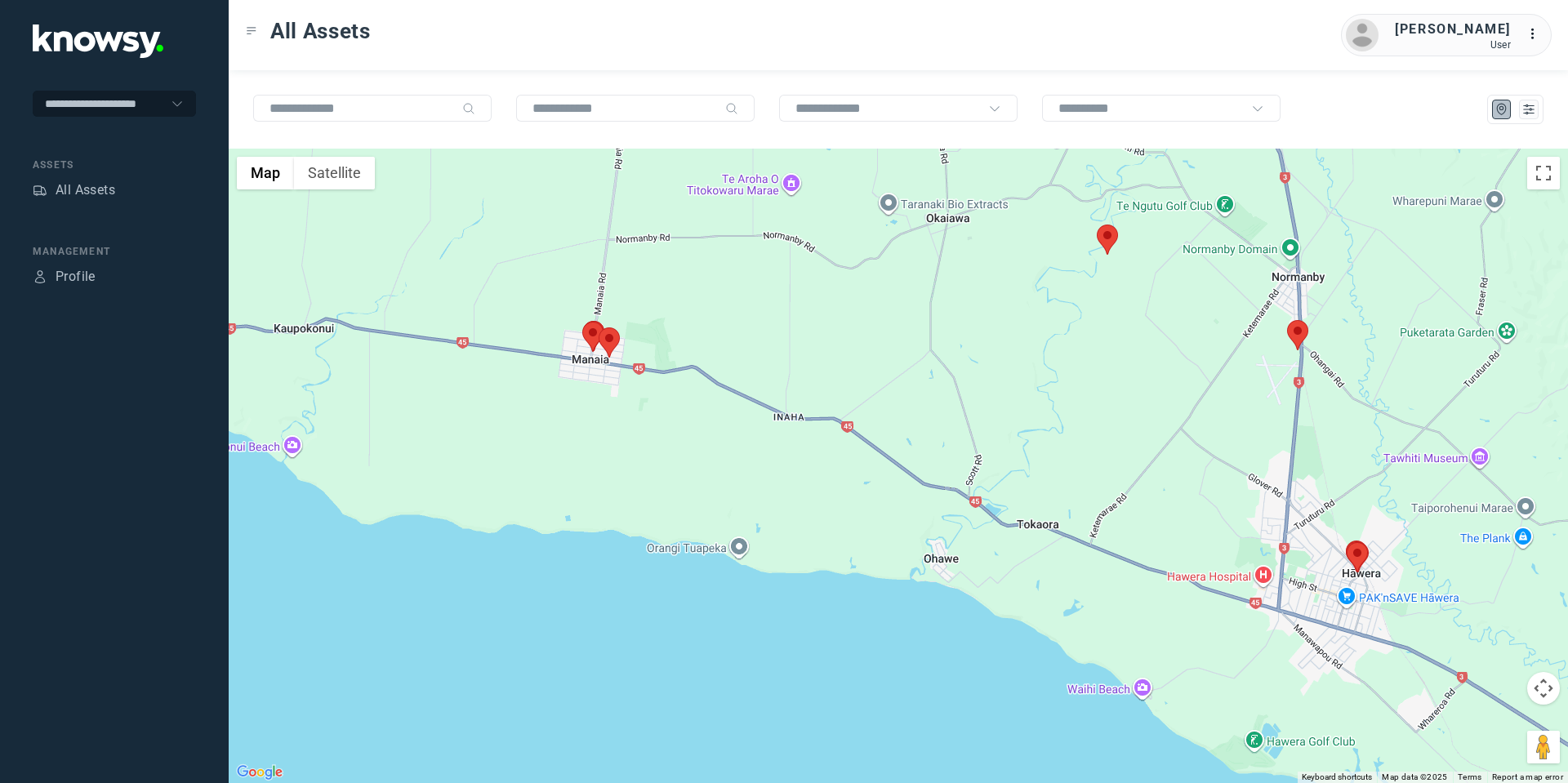
click at [583, 321] on area at bounding box center [583, 321] width 0 height 0
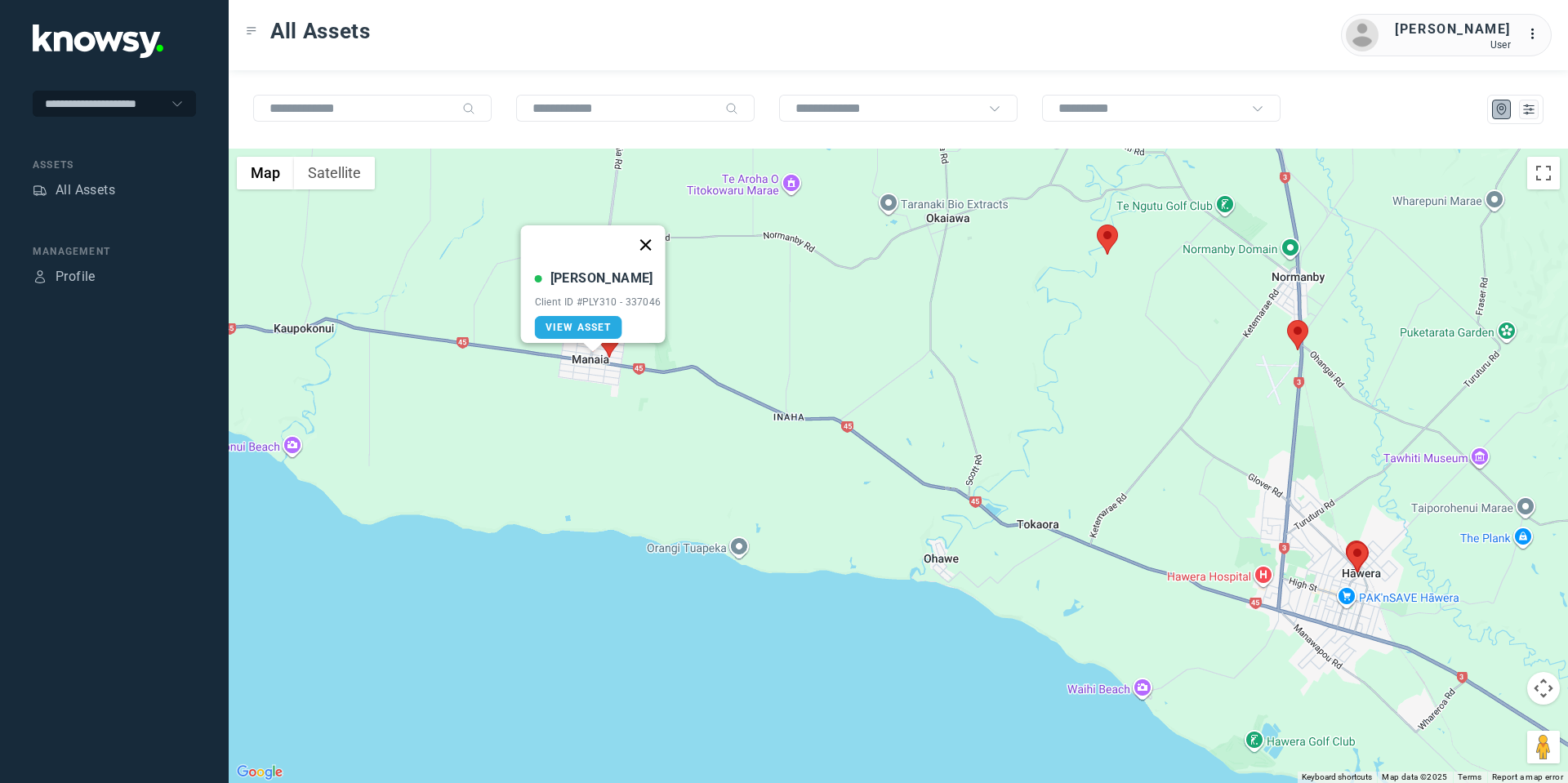
click at [653, 233] on button "Close" at bounding box center [645, 245] width 39 height 39
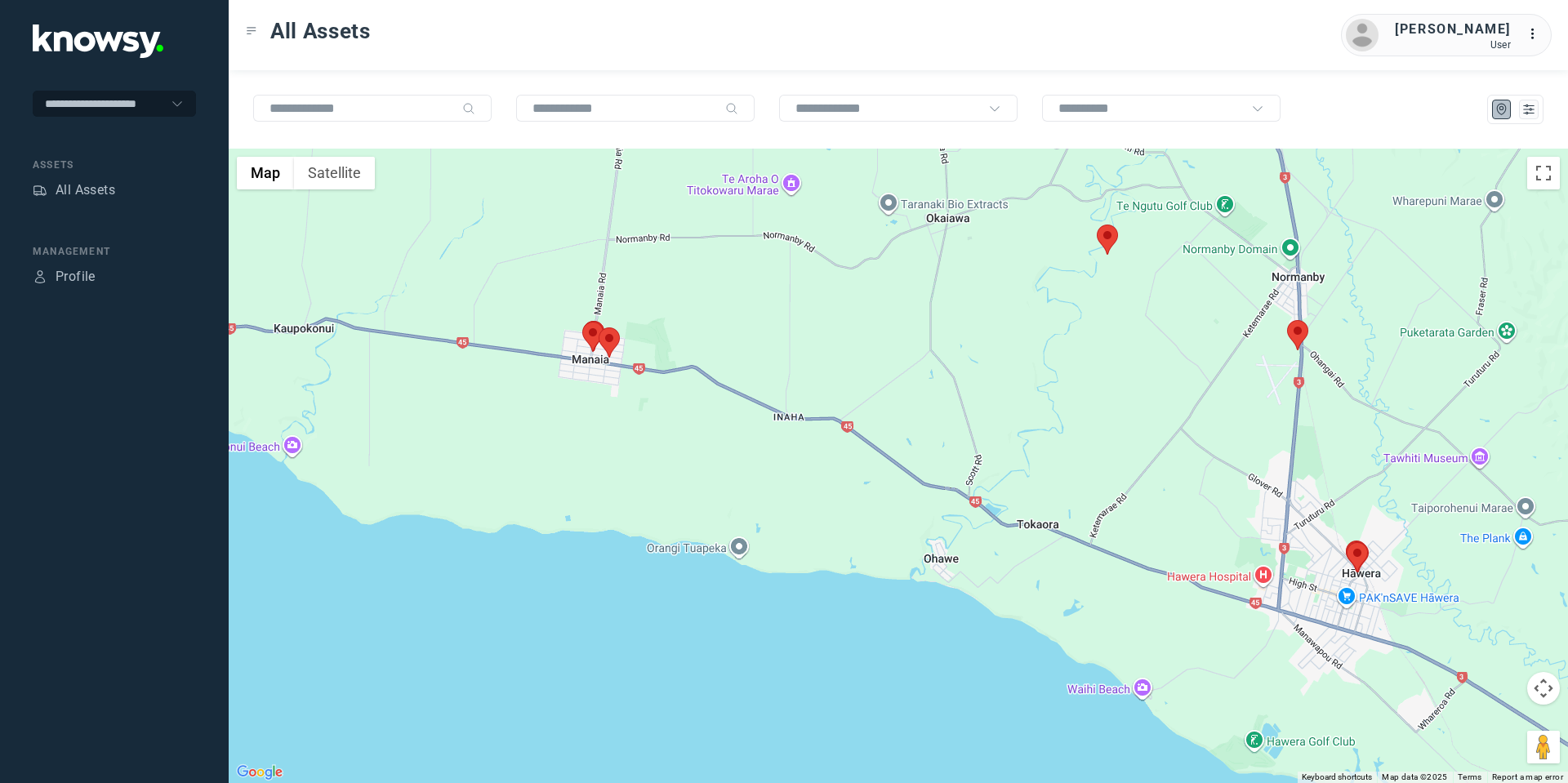
click at [1097, 225] on area at bounding box center [1097, 225] width 0 height 0
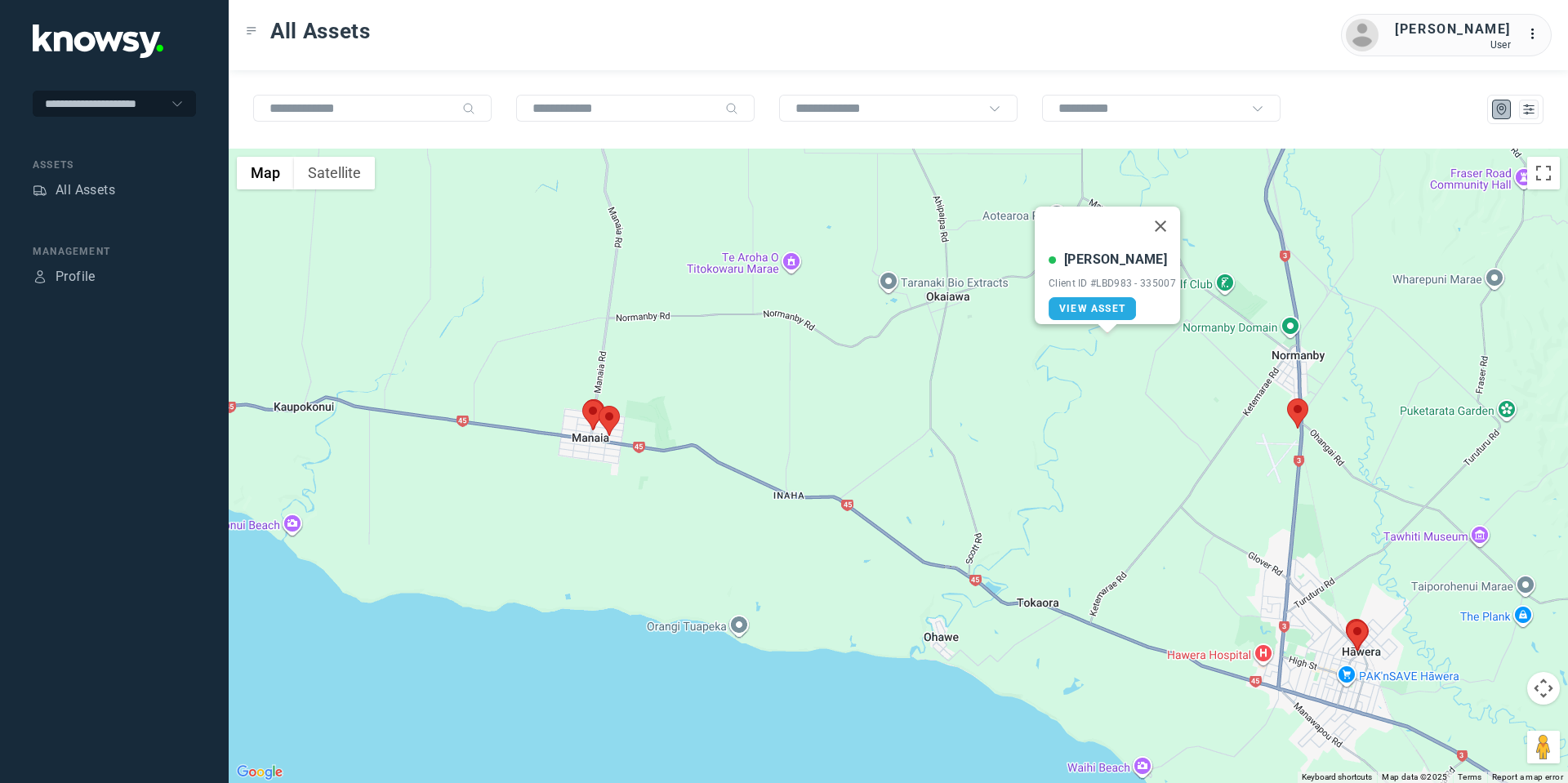
click at [1287, 398] on area at bounding box center [1287, 398] width 0 height 0
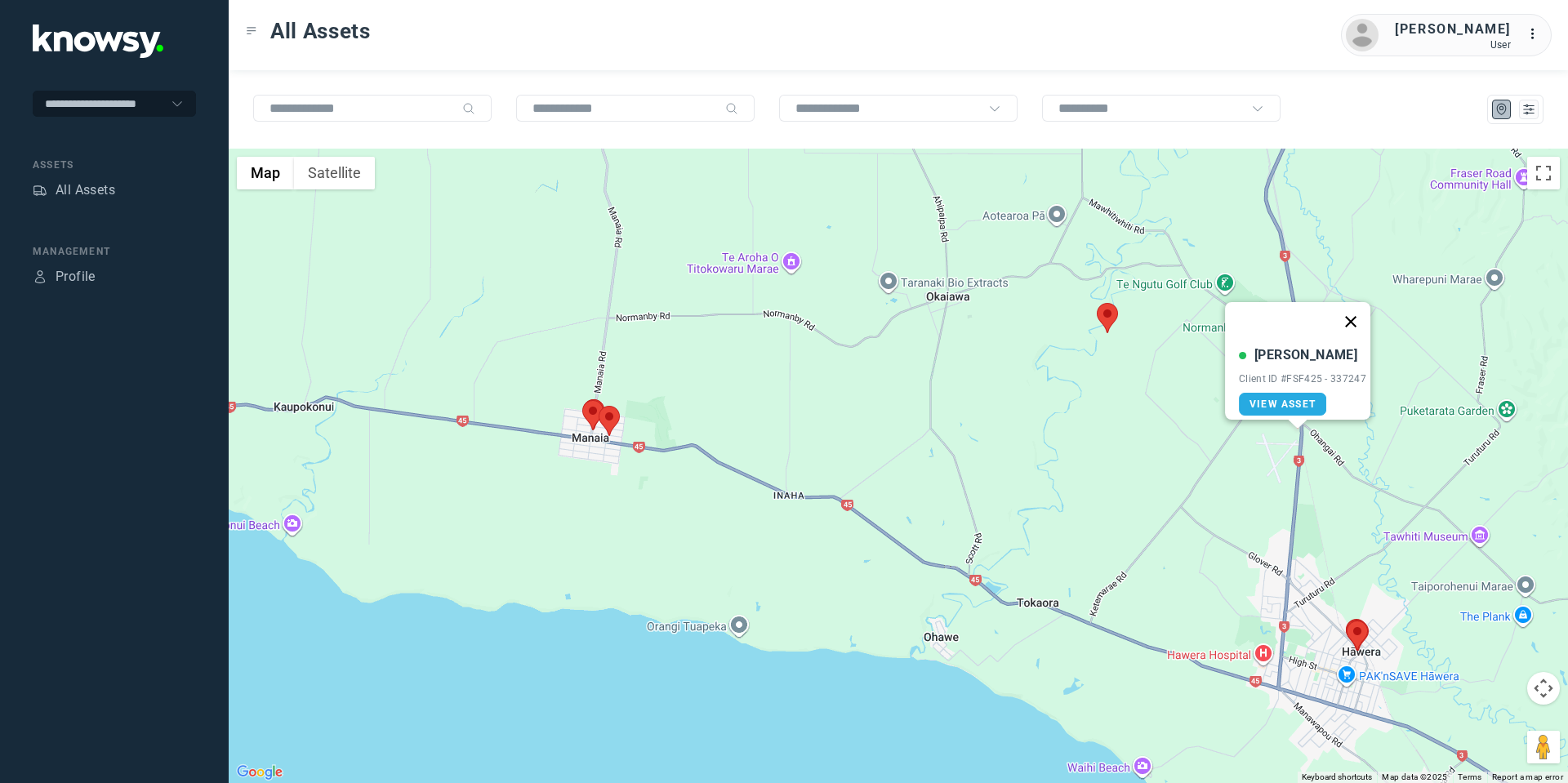
click at [1359, 308] on button "Close" at bounding box center [1351, 322] width 39 height 39
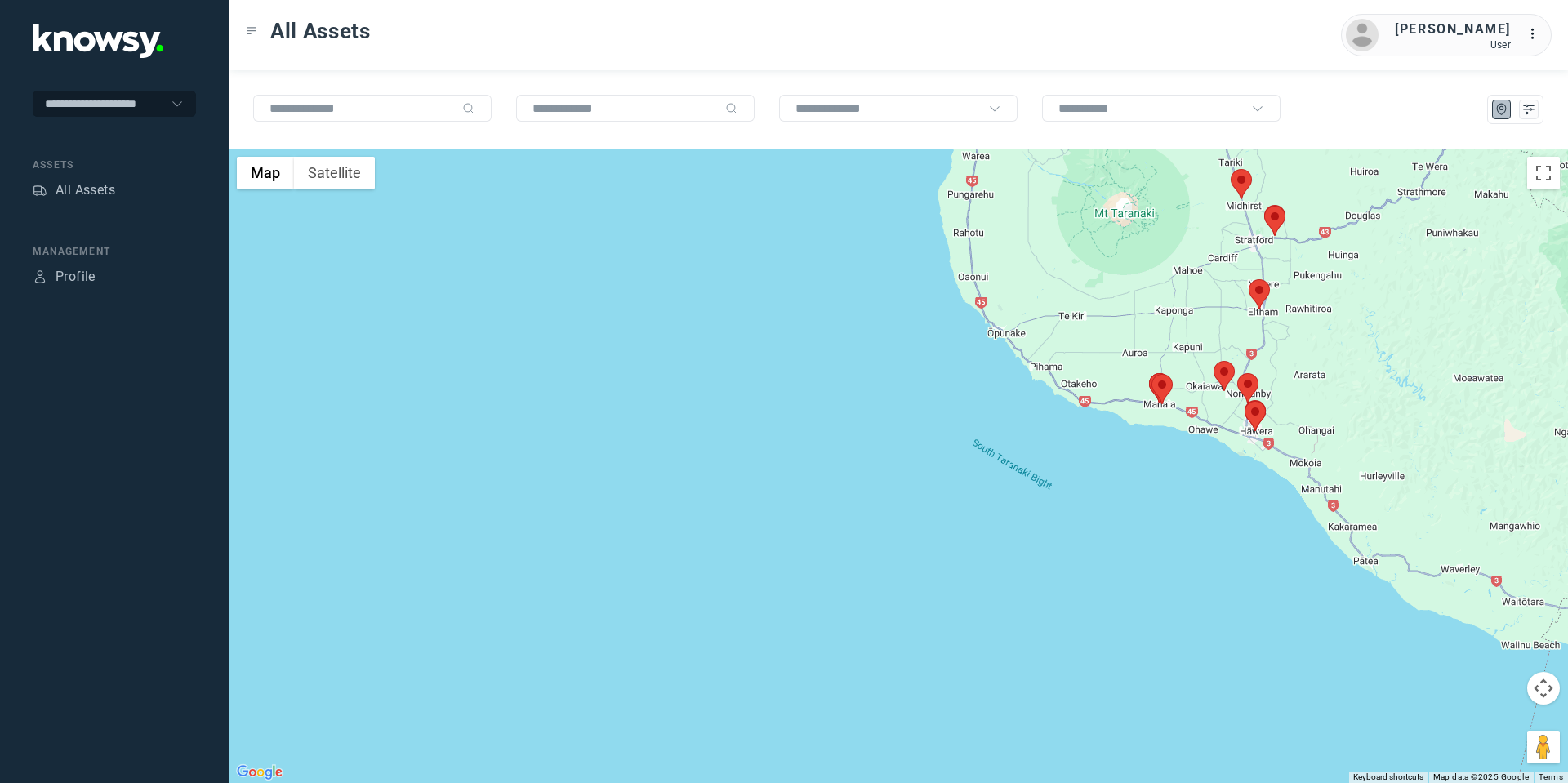
click at [1537, 688] on button "Map camera controls" at bounding box center [1543, 687] width 33 height 33
